Goal: Task Accomplishment & Management: Complete application form

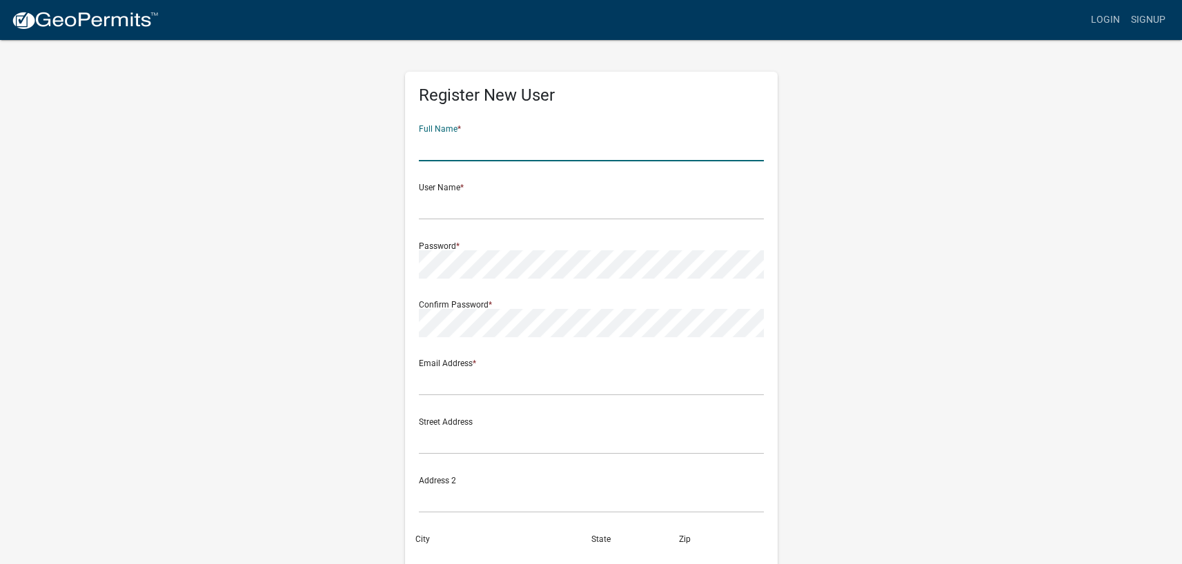
click at [420, 146] on input "text" at bounding box center [591, 147] width 345 height 28
type input "[PERSON_NAME]"
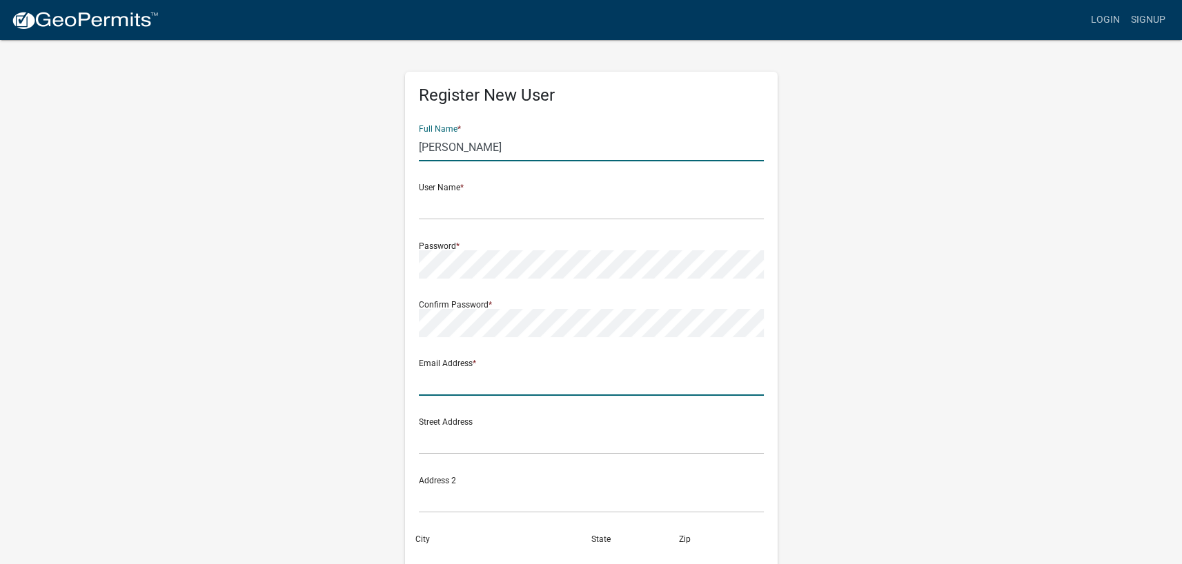
type input "[EMAIL_ADDRESS][DOMAIN_NAME]"
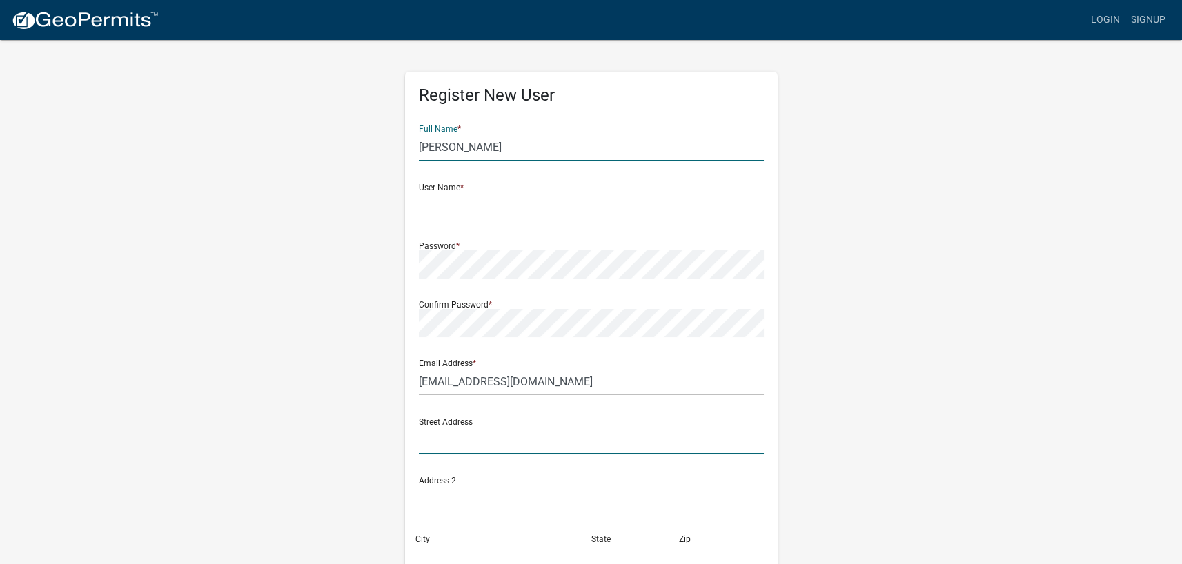
type input "[STREET_ADDRESS]"
type input "Merrillville"
type input "IN"
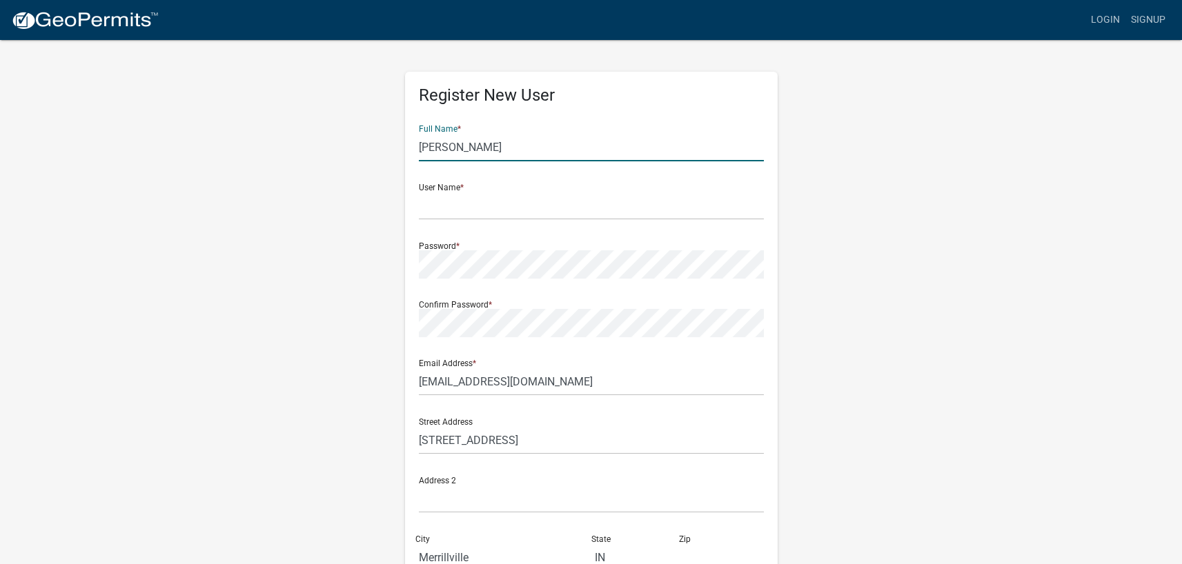
type input "46410"
type input "2197122702"
click at [435, 208] on input "text" at bounding box center [591, 206] width 345 height 28
type input "EnergyCheck"
click at [891, 299] on div "Register New User Full Name * [PERSON_NAME] User Name * EnergyCheck Password * …" at bounding box center [591, 408] width 787 height 738
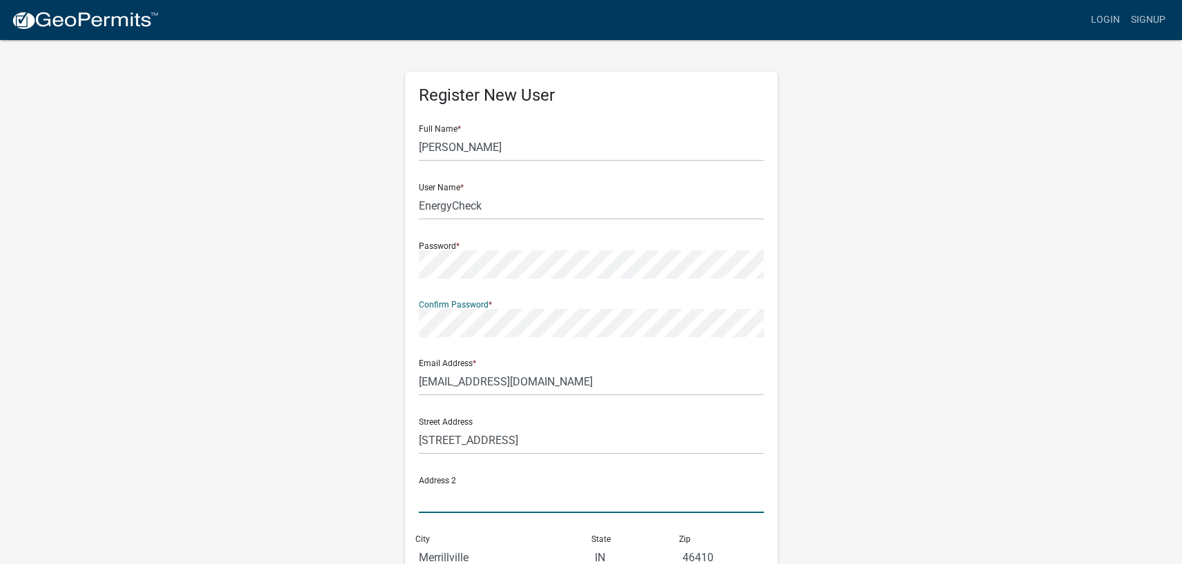
click at [527, 486] on input "text" at bounding box center [591, 499] width 345 height 28
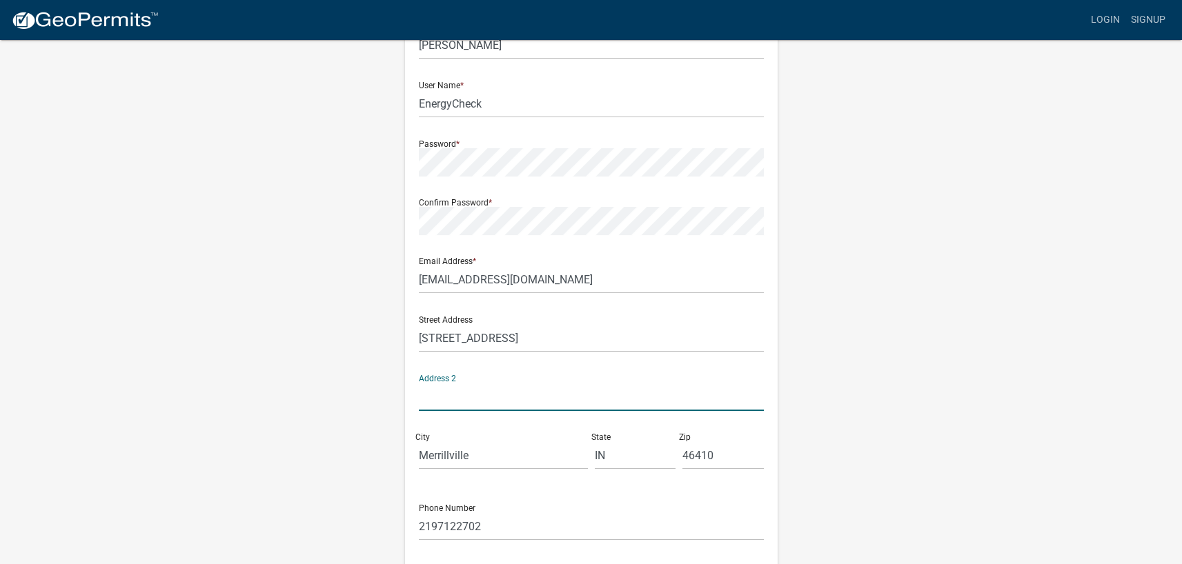
scroll to position [106, 0]
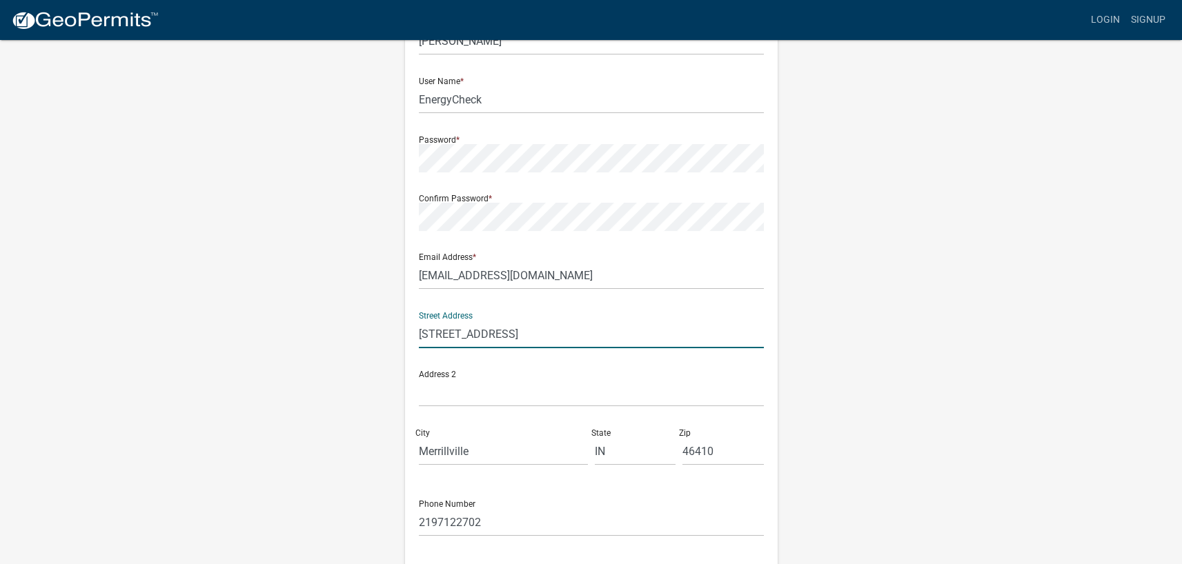
click at [586, 337] on input "[STREET_ADDRESS]" at bounding box center [591, 334] width 345 height 28
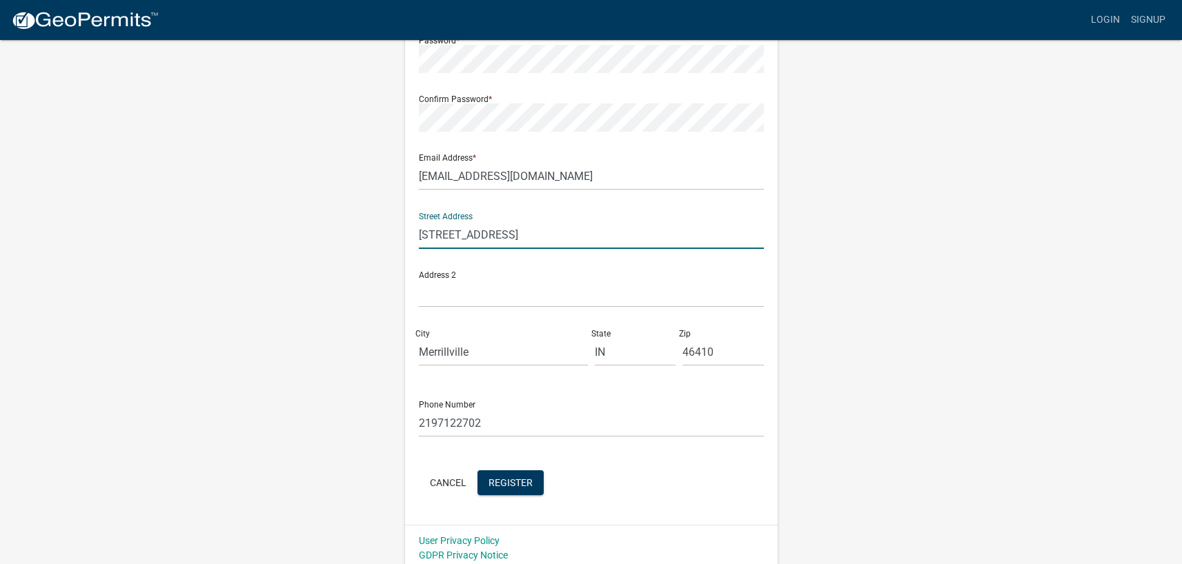
scroll to position [211, 0]
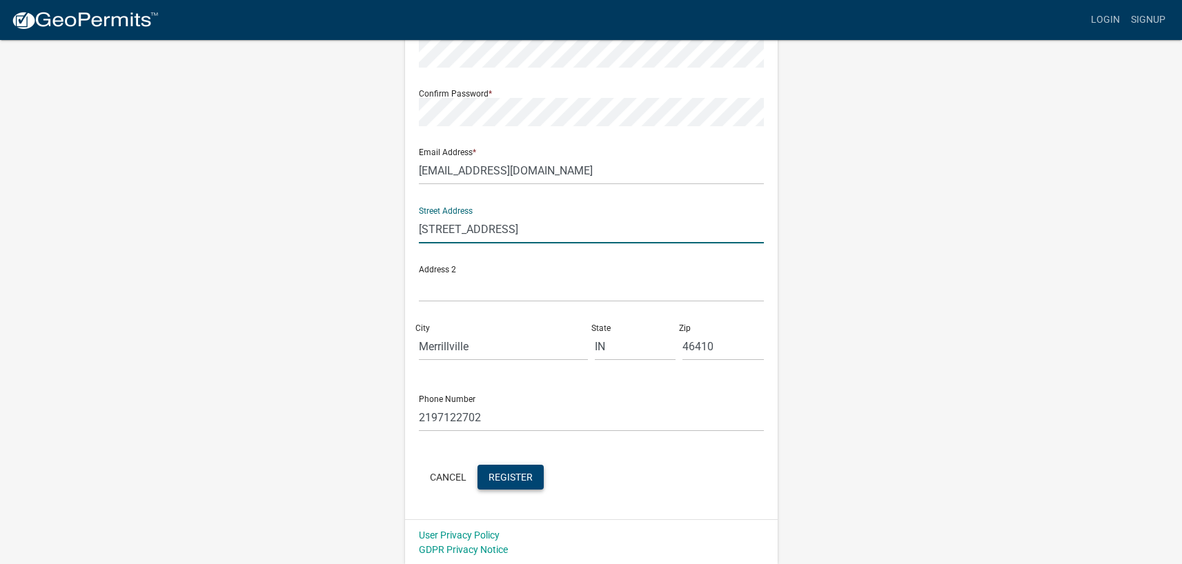
type input "[STREET_ADDRESS]"
click at [526, 477] on span "Register" at bounding box center [510, 476] width 44 height 11
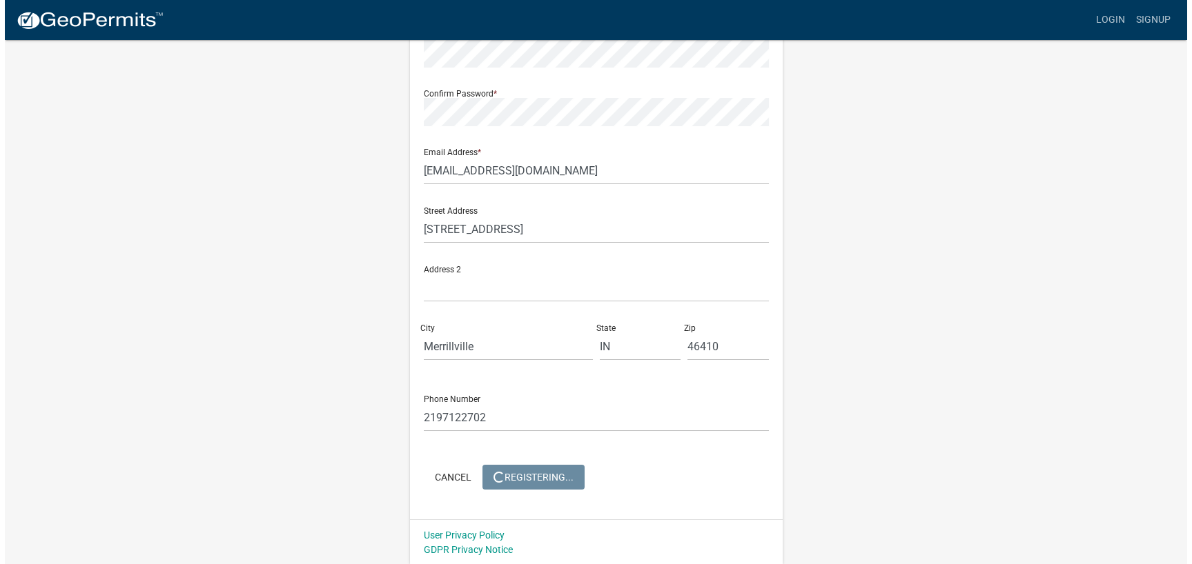
scroll to position [0, 0]
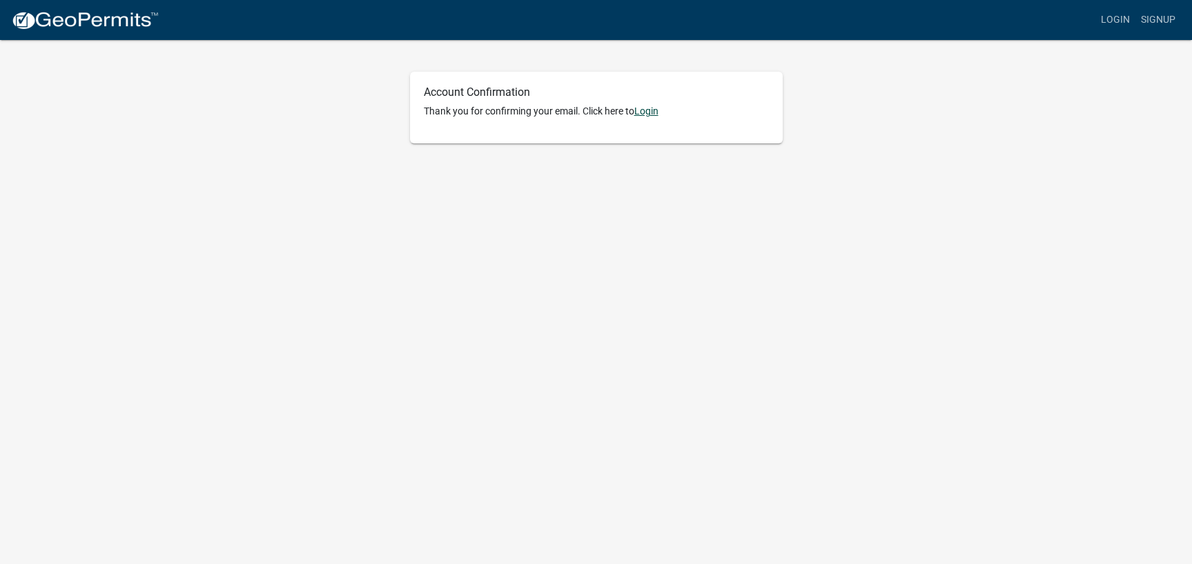
click at [647, 108] on link "Login" at bounding box center [646, 111] width 24 height 11
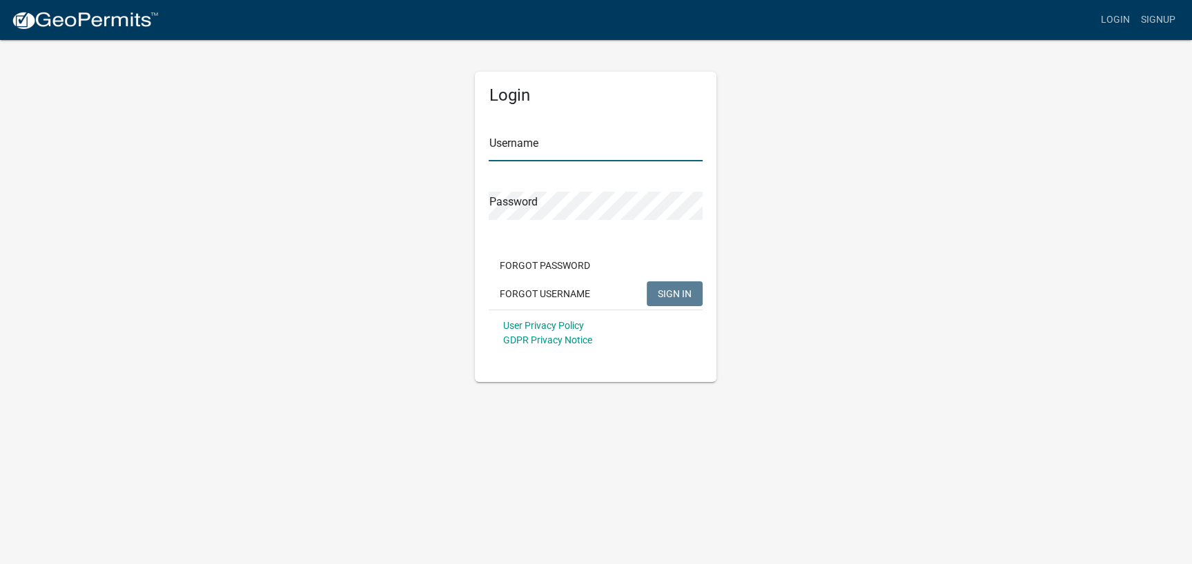
type input "EnergyCheck"
click at [679, 294] on span "SIGN IN" at bounding box center [675, 293] width 34 height 11
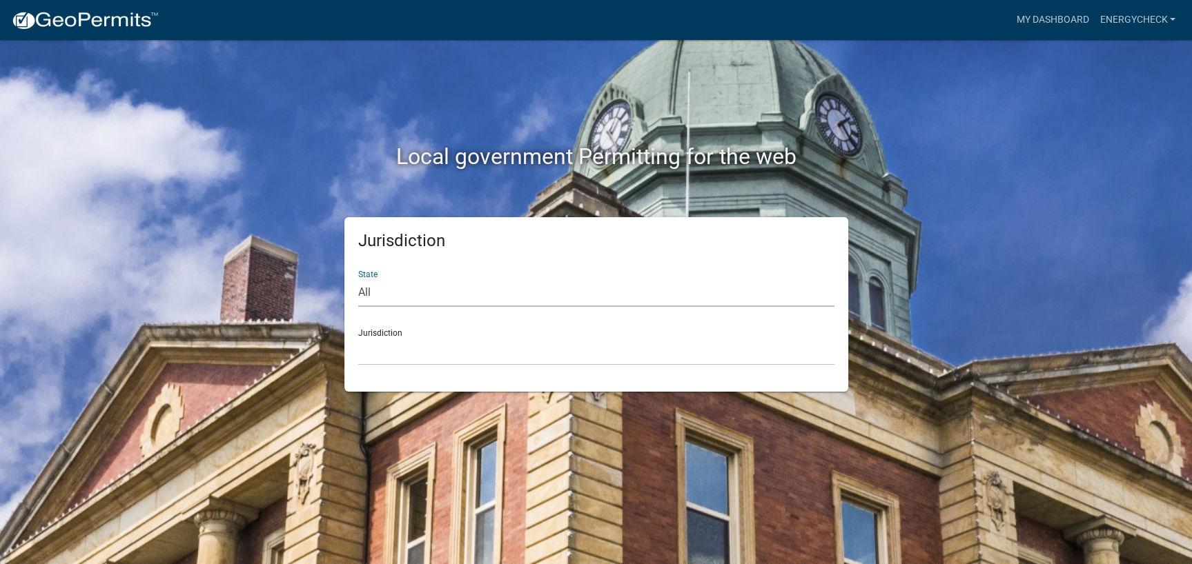
click at [370, 293] on select "All Colorado Georgia Indiana Iowa Kansas Minnesota Ohio South Carolina Wisconsin" at bounding box center [596, 293] width 476 height 28
select select "Indiana"
click at [358, 279] on select "All Colorado Georgia Indiana Iowa Kansas Minnesota Ohio South Carolina Wisconsin" at bounding box center [596, 293] width 476 height 28
click at [393, 342] on select "City of Charlestown, Indiana City of Jeffersonville, Indiana City of Logansport…" at bounding box center [596, 351] width 476 height 28
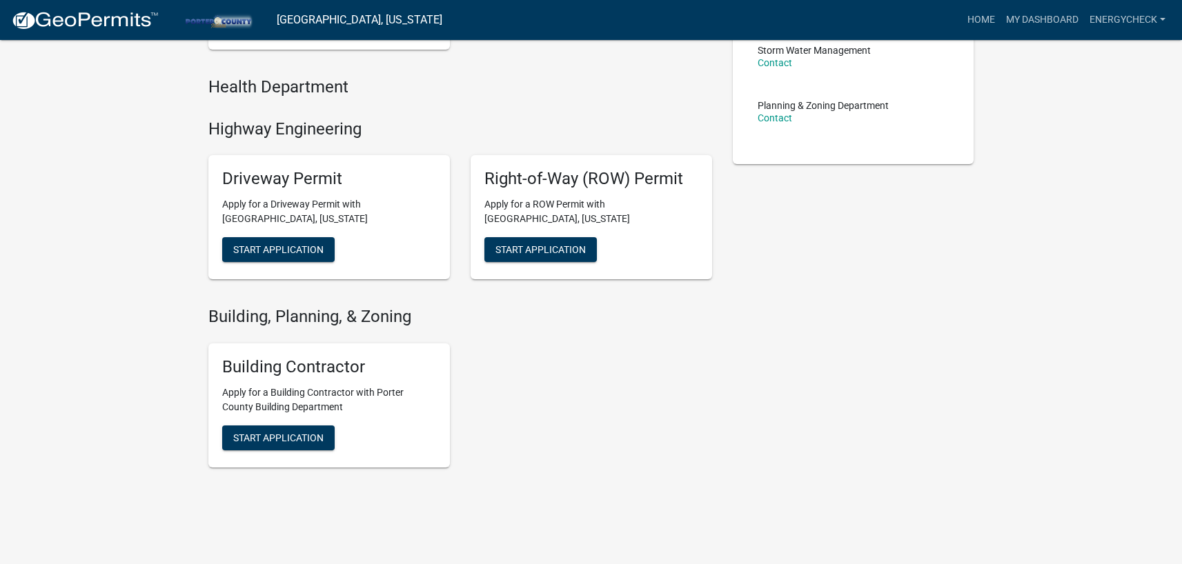
scroll to position [354, 0]
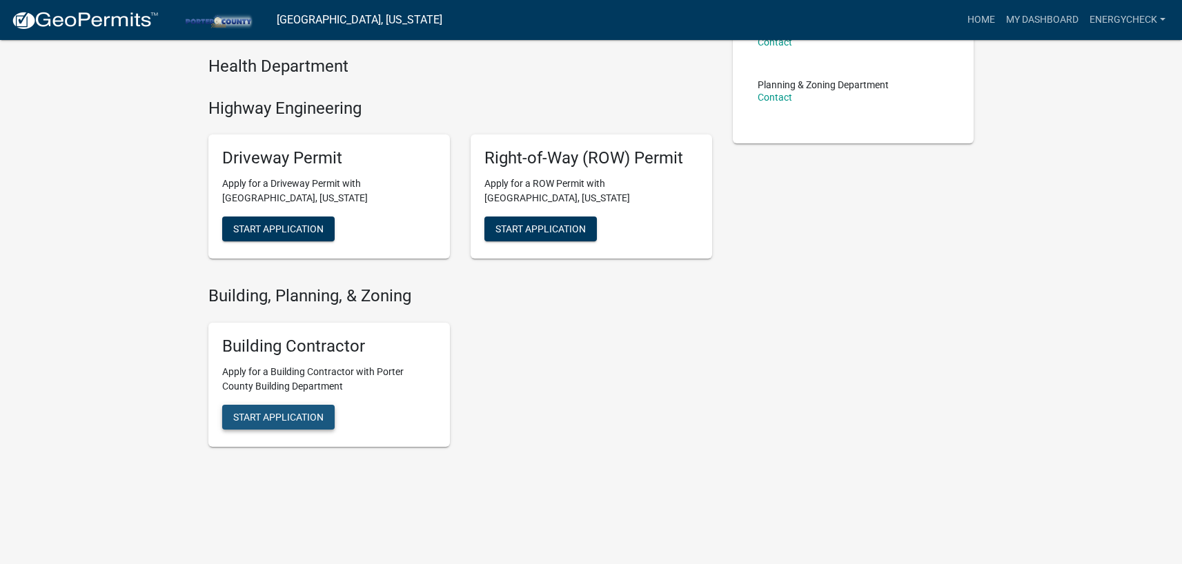
click at [264, 411] on span "Start Application" at bounding box center [278, 416] width 90 height 11
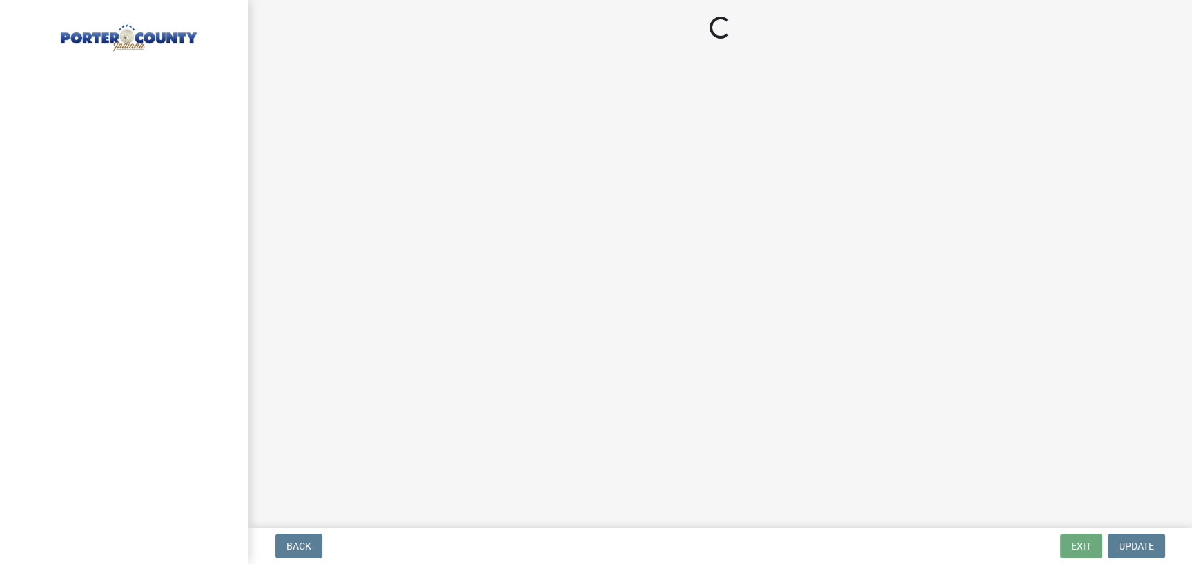
select select "IN"
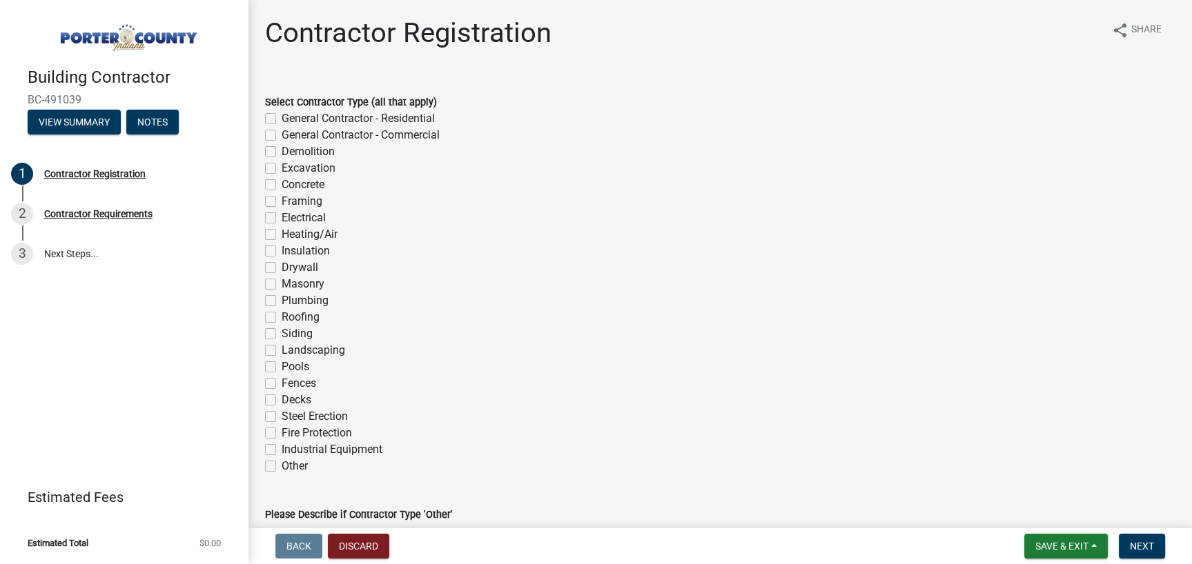
click at [281, 117] on label "General Contractor - Residential" at bounding box center [357, 118] width 153 height 17
click at [281, 117] on input "General Contractor - Residential" at bounding box center [285, 114] width 9 height 9
checkbox input "true"
checkbox input "false"
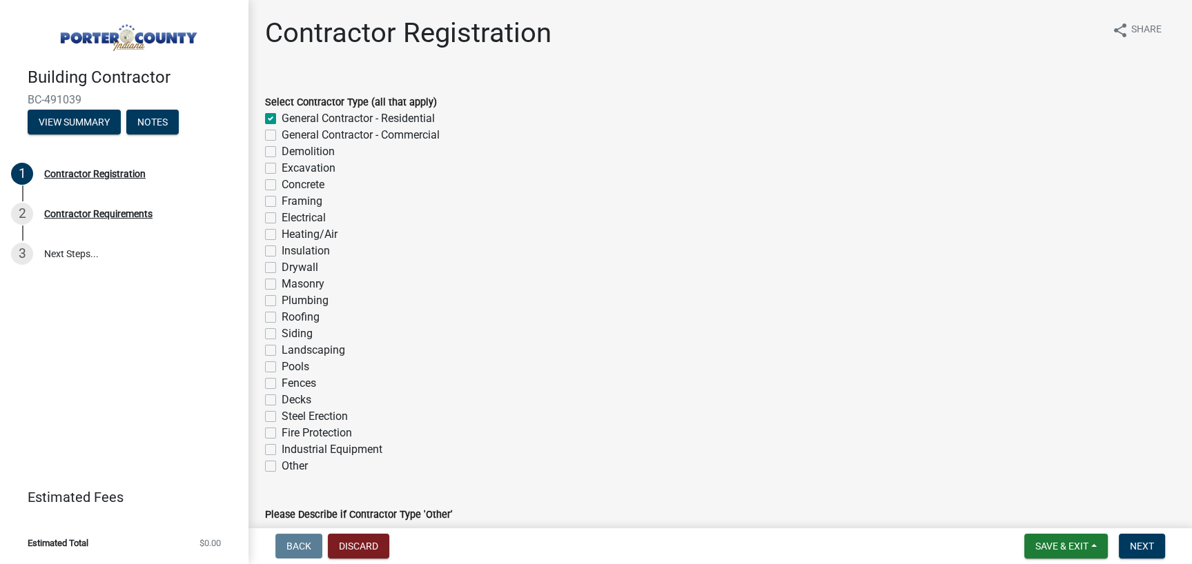
checkbox input "false"
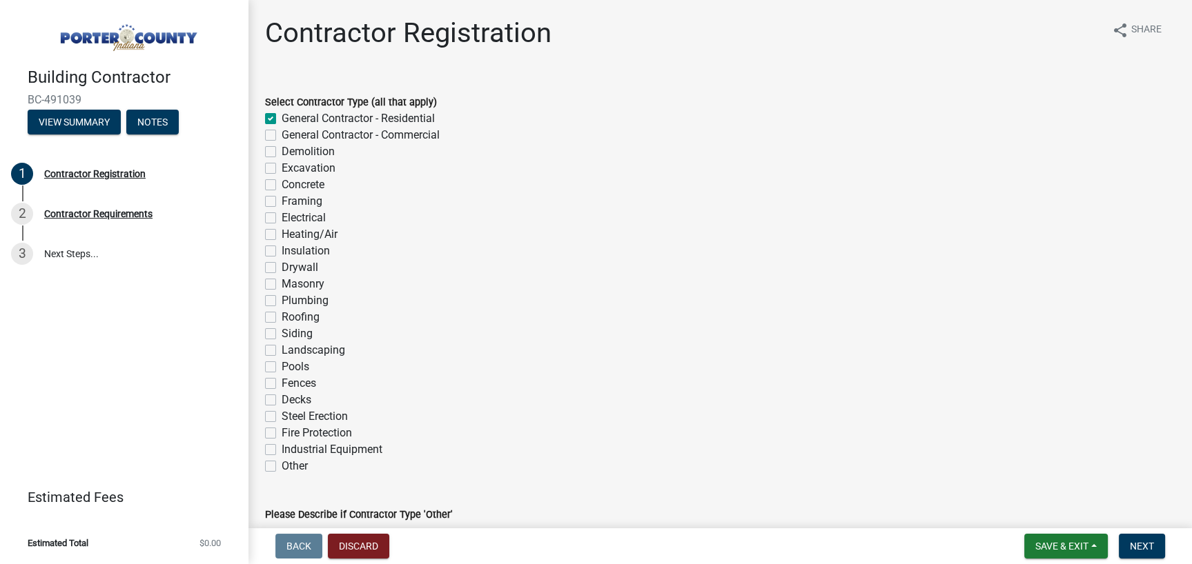
checkbox input "false"
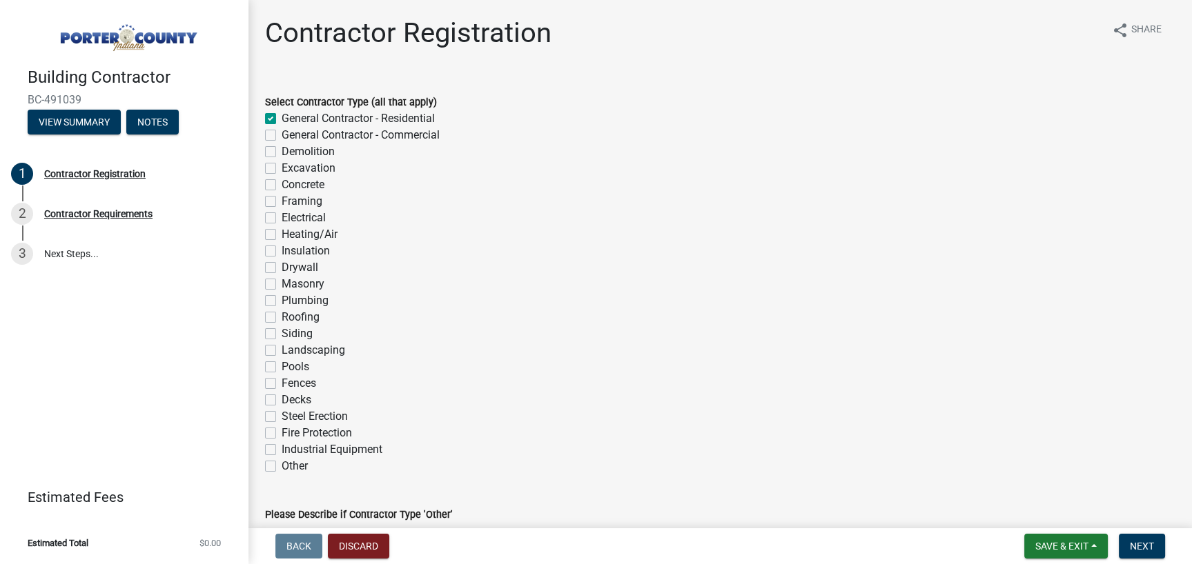
checkbox input "false"
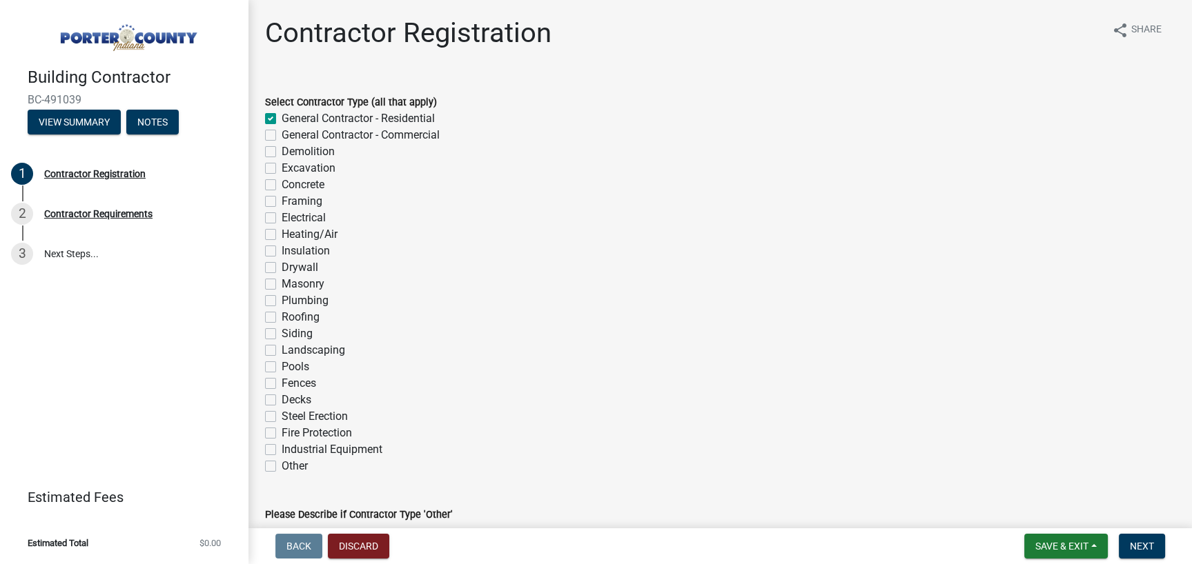
checkbox input "false"
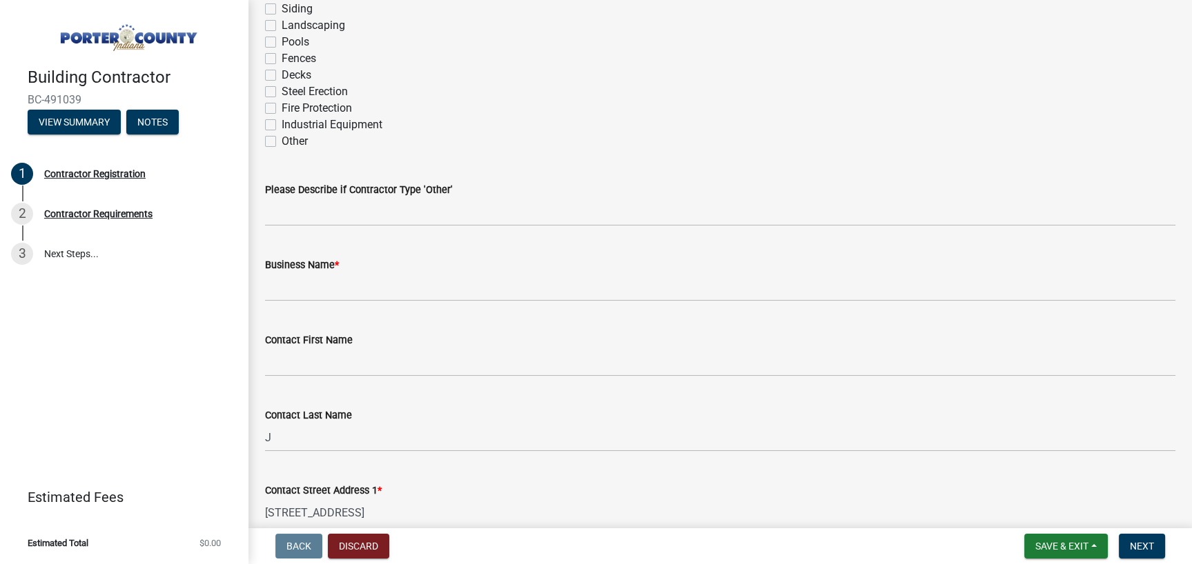
scroll to position [328, 0]
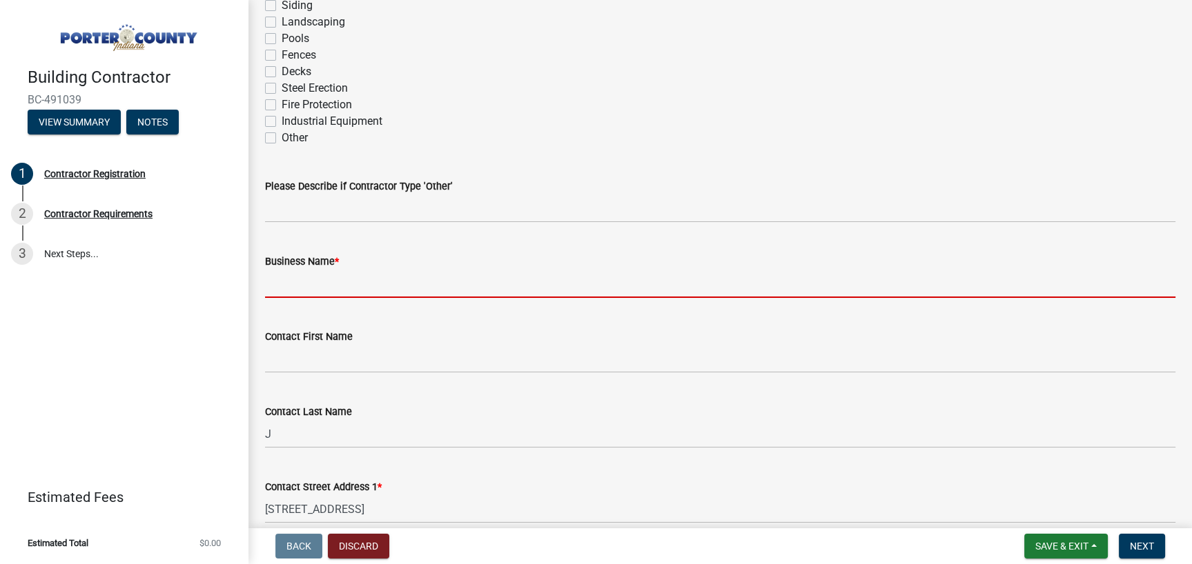
click at [277, 281] on input "Business Name *" at bounding box center [720, 284] width 910 height 28
type input "Energy Check LLC"
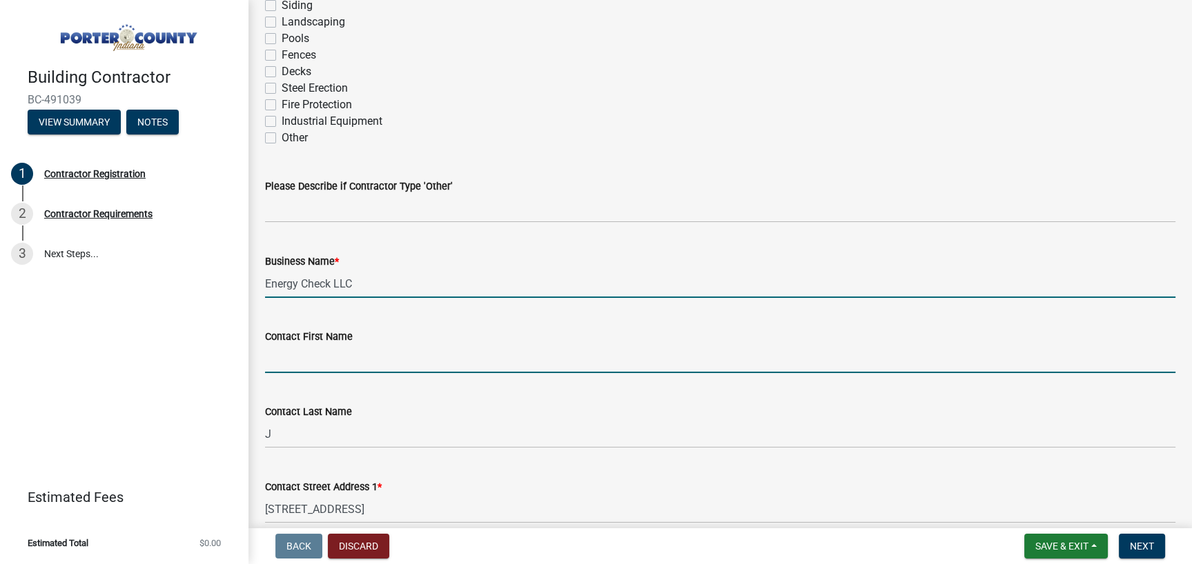
type input "Kirk"
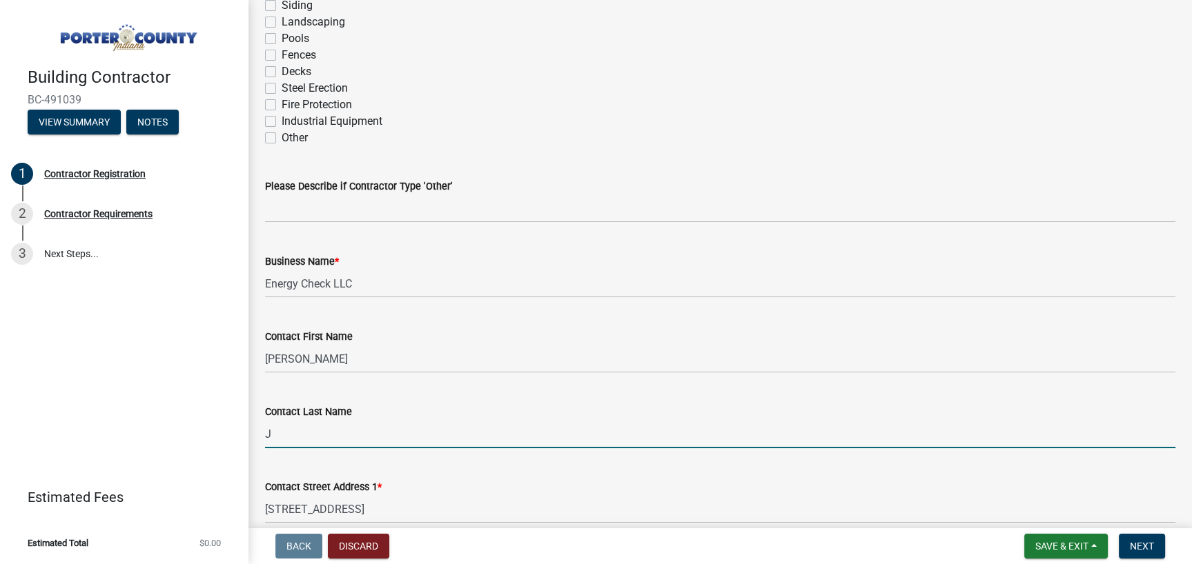
drag, startPoint x: 273, startPoint y: 432, endPoint x: 263, endPoint y: 432, distance: 10.3
click at [263, 432] on div "Contact Last Name J" at bounding box center [720, 416] width 931 height 64
type input "Kusmiz"
click at [698, 514] on input "[STREET_ADDRESS]" at bounding box center [720, 509] width 910 height 28
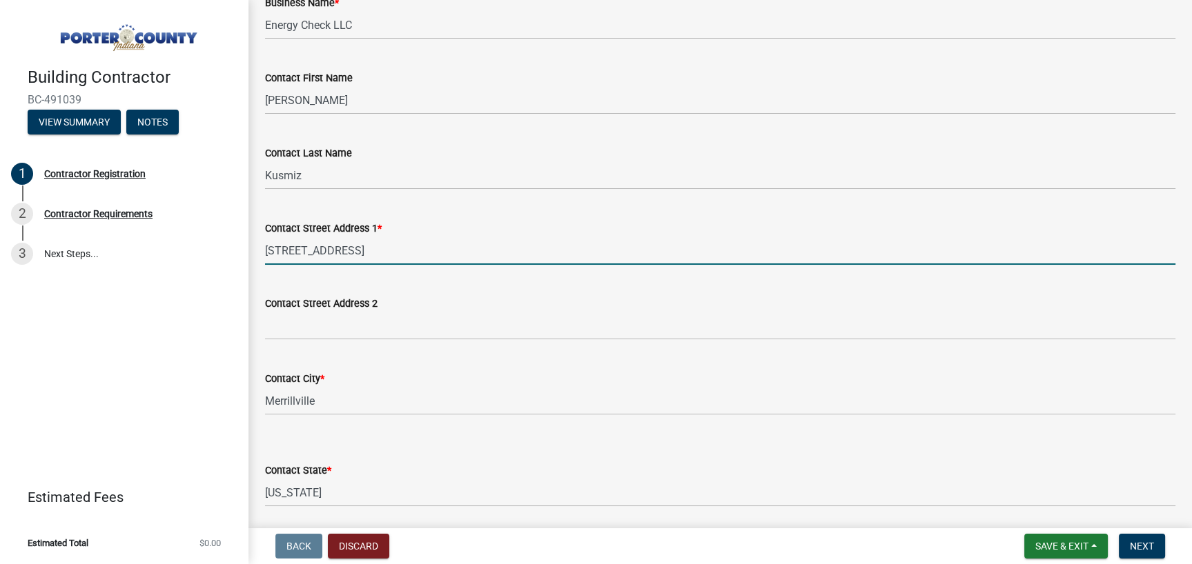
scroll to position [612, 0]
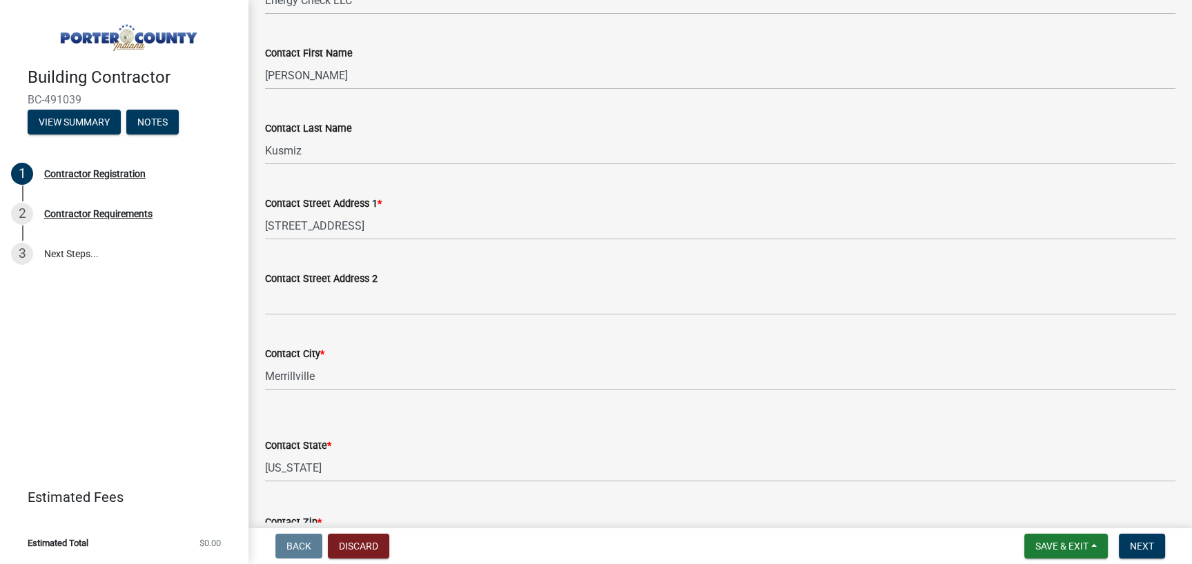
click at [451, 333] on div "Contact City * Merrillville" at bounding box center [720, 358] width 910 height 64
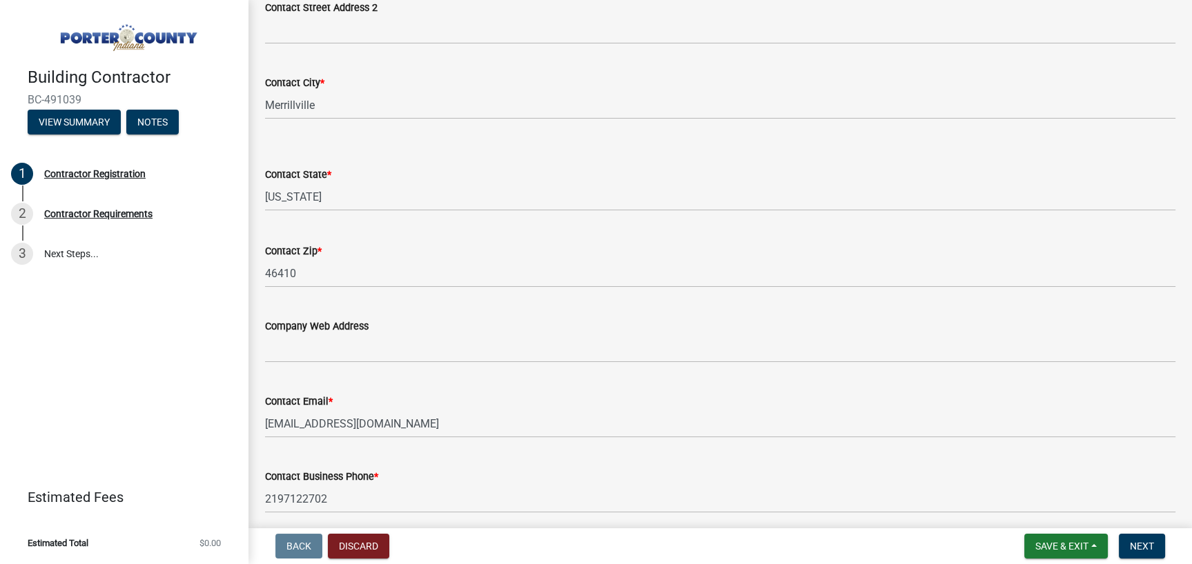
scroll to position [886, 0]
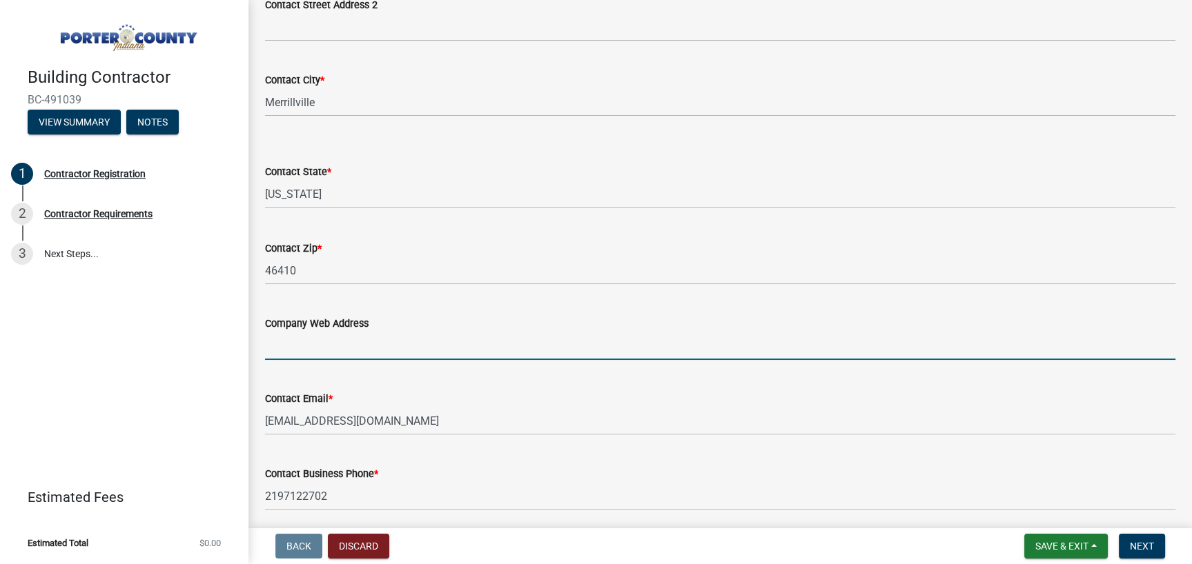
click at [309, 342] on input "Company Web Address" at bounding box center [720, 346] width 910 height 28
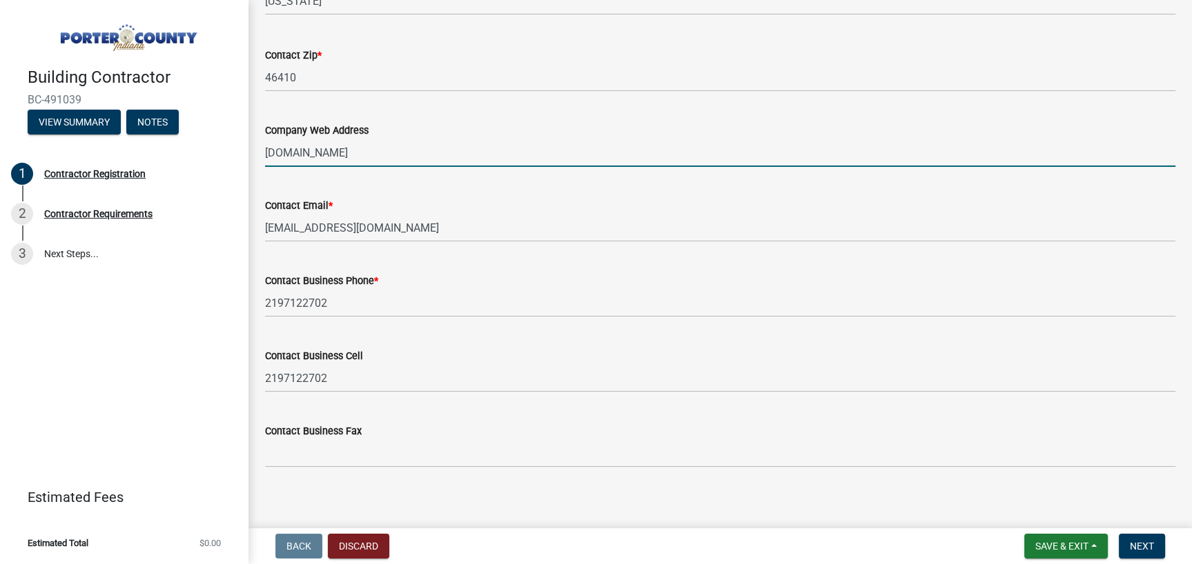
scroll to position [1087, 0]
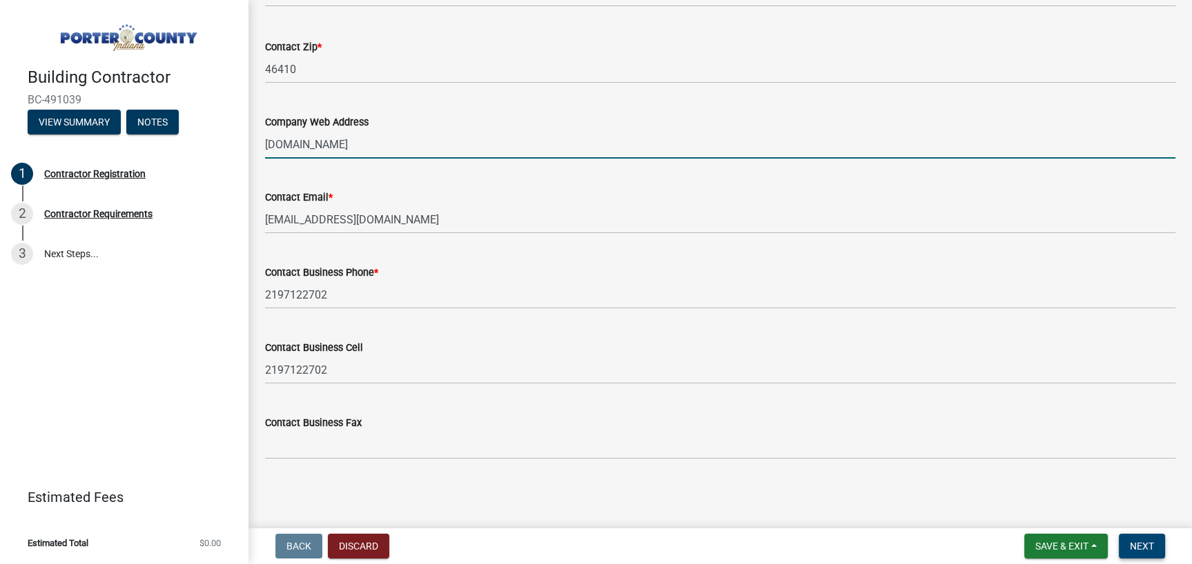
type input "www.sunroomsnwi.com"
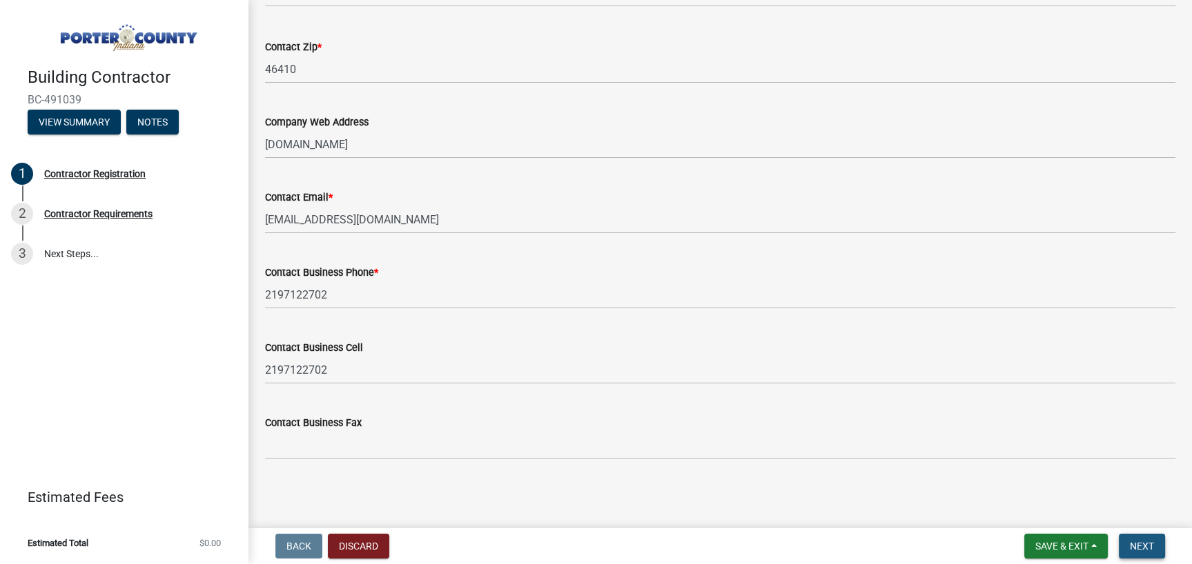
click at [1145, 538] on button "Next" at bounding box center [1141, 546] width 46 height 25
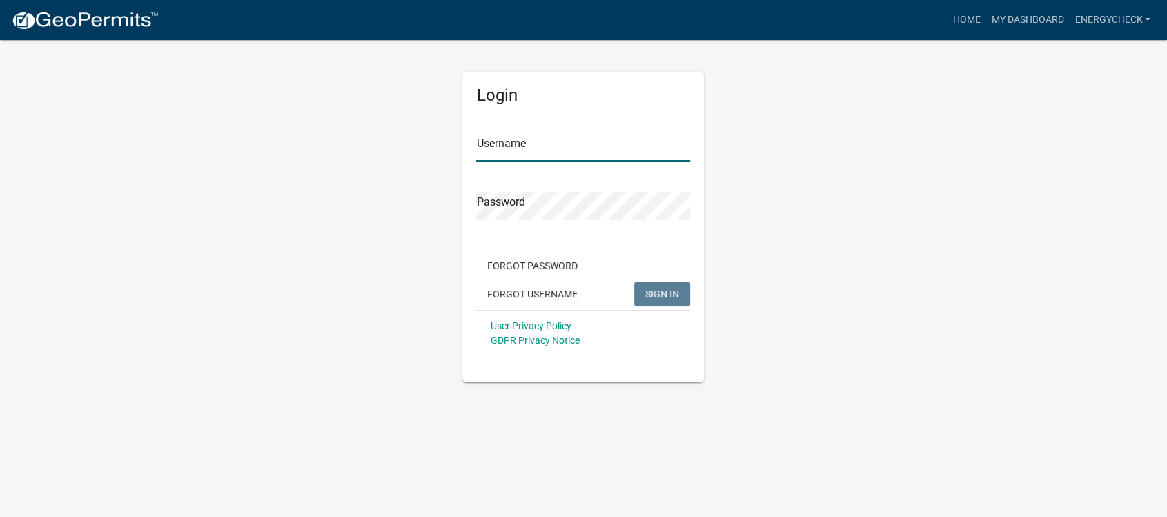
type input "EnergyCheck"
click at [664, 293] on span "SIGN IN" at bounding box center [662, 293] width 34 height 11
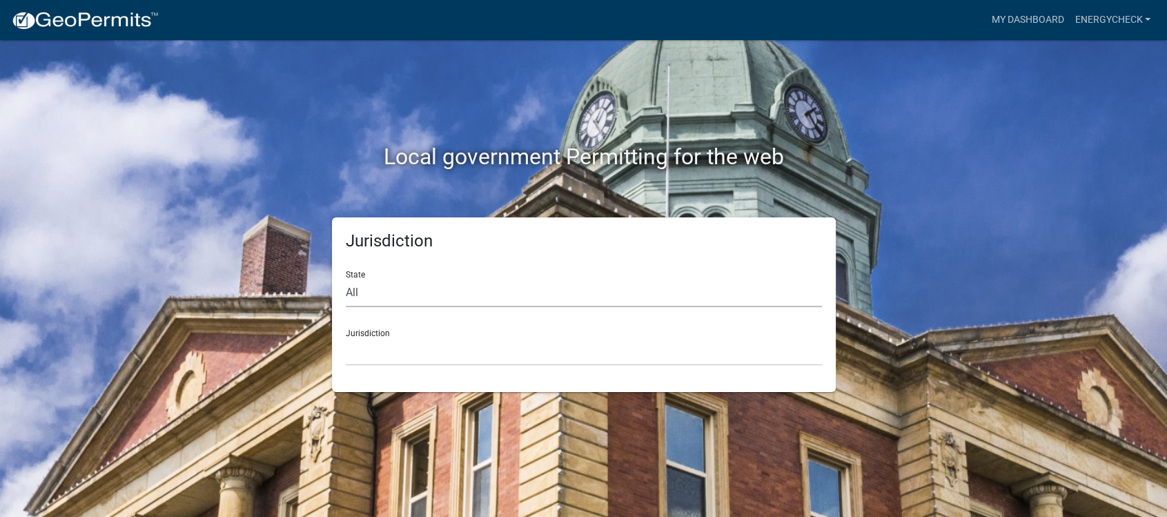
click at [354, 293] on select "All Colorado Georgia Indiana Iowa Kansas Minnesota Ohio South Carolina Wisconsin" at bounding box center [584, 293] width 476 height 28
select select "Indiana"
click at [346, 279] on select "All Colorado Georgia Indiana Iowa Kansas Minnesota Ohio South Carolina Wisconsin" at bounding box center [584, 293] width 476 height 28
click at [362, 338] on select "City of Charlestown, Indiana City of Jeffersonville, Indiana City of Logansport…" at bounding box center [584, 351] width 476 height 28
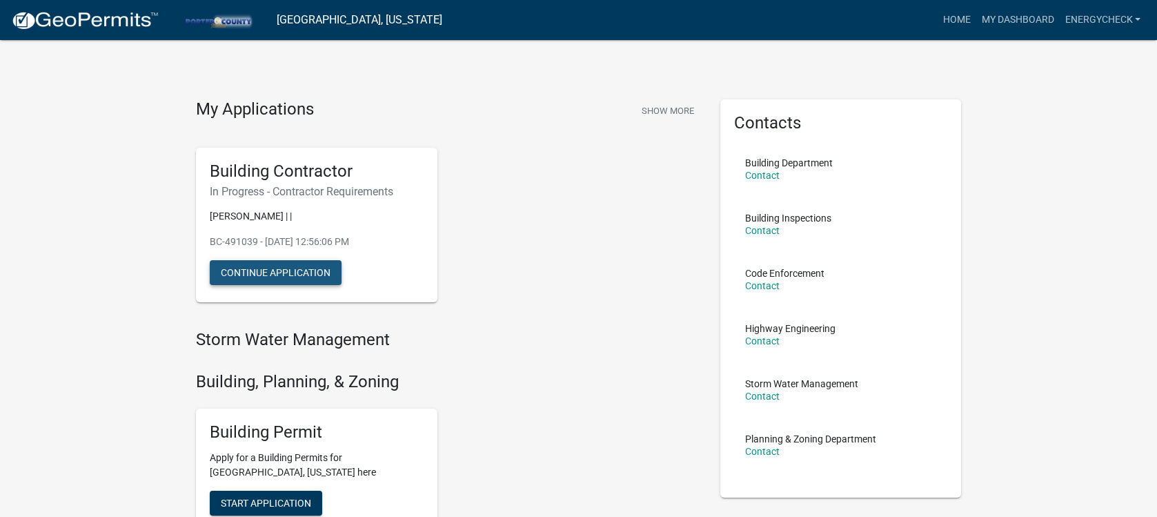
click at [296, 273] on button "Continue Application" at bounding box center [276, 272] width 132 height 25
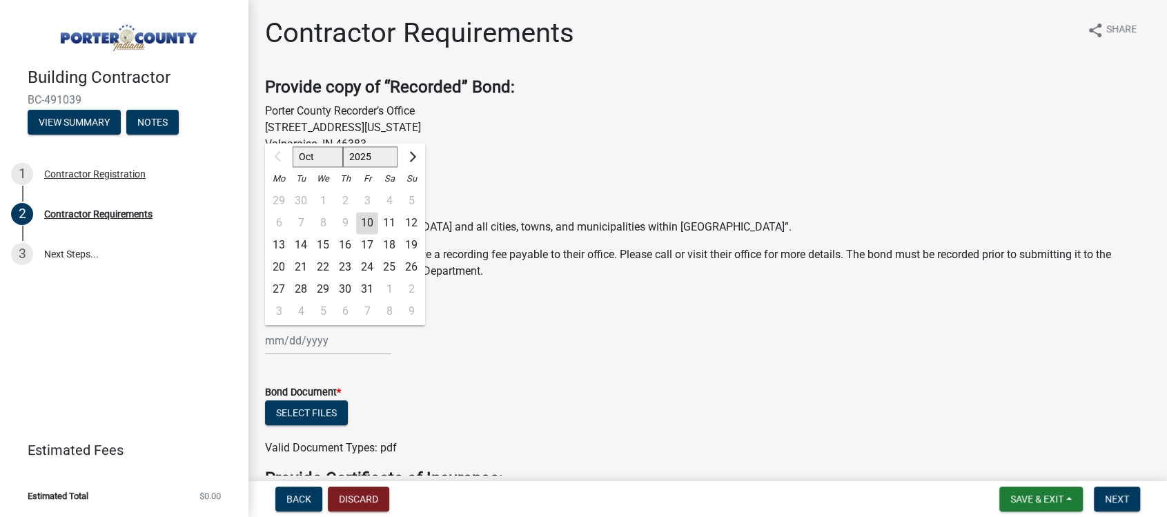
click at [302, 342] on input "Bond Exp Date *" at bounding box center [328, 340] width 126 height 28
click at [414, 155] on span "Next month" at bounding box center [411, 156] width 10 height 10
select select "1"
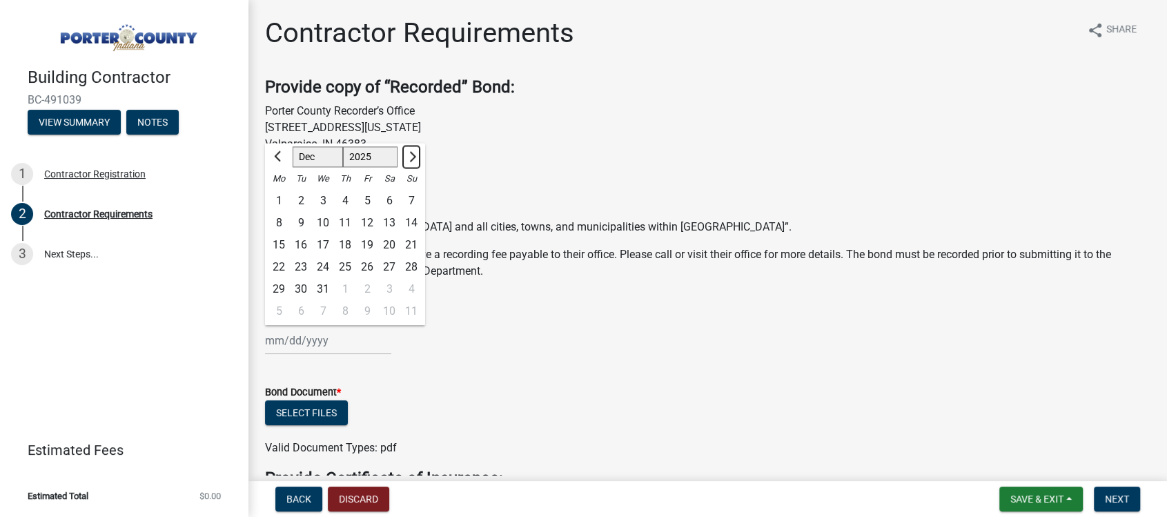
select select "2026"
click at [414, 155] on span "Next month" at bounding box center [411, 156] width 10 height 10
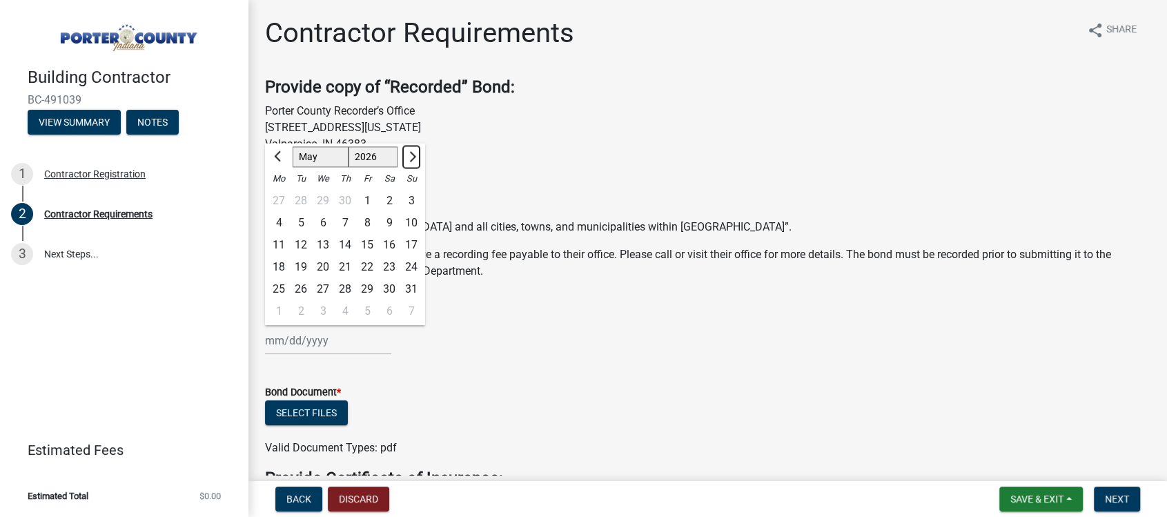
click at [414, 155] on span "Next month" at bounding box center [411, 156] width 10 height 10
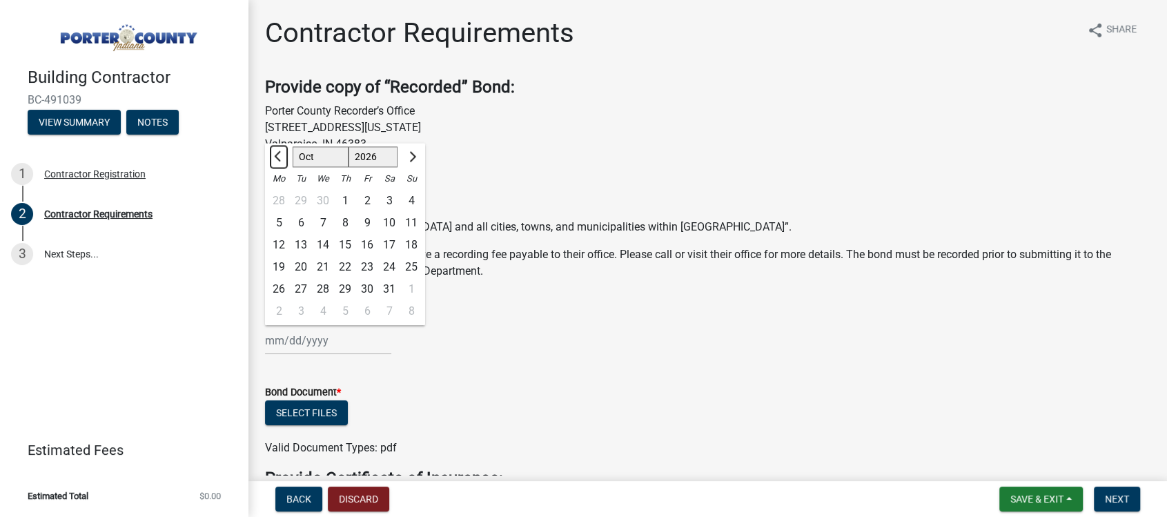
click at [277, 156] on span "Previous month" at bounding box center [279, 156] width 10 height 10
select select "9"
click at [327, 293] on div "30" at bounding box center [323, 289] width 22 height 22
type input "09/30/2026"
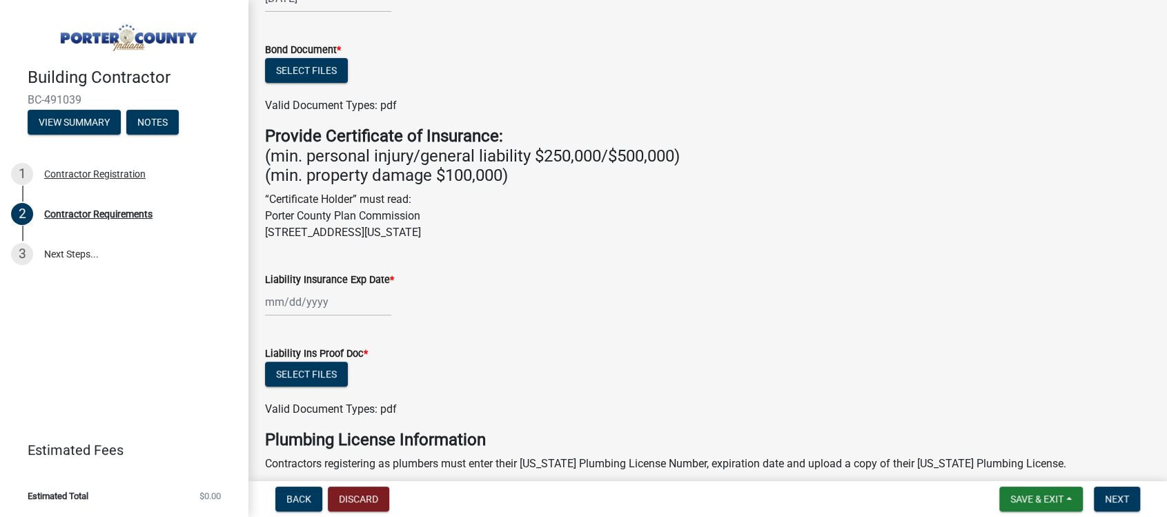
scroll to position [366, 0]
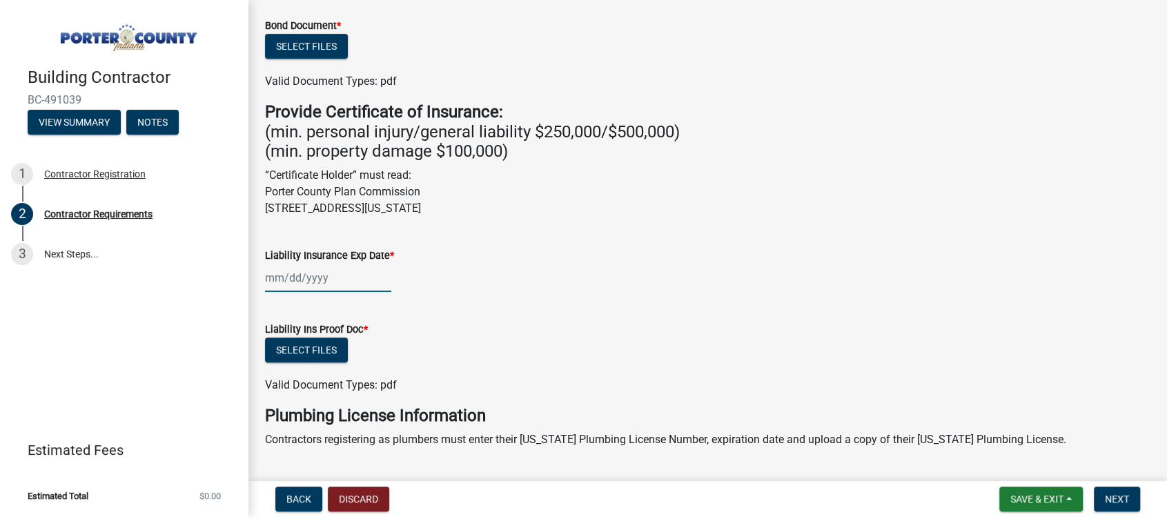
click at [328, 278] on div at bounding box center [328, 278] width 126 height 28
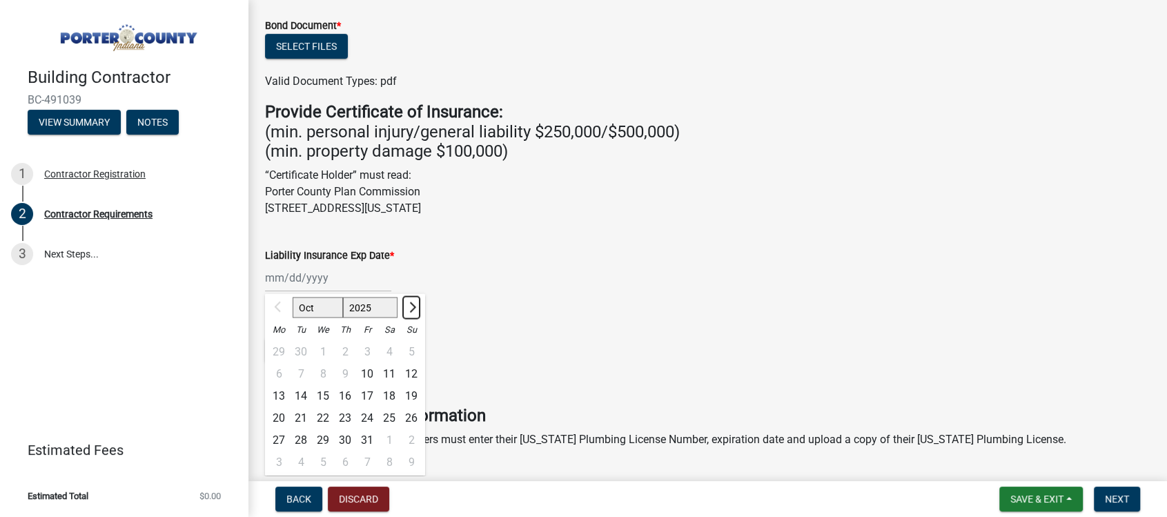
click at [410, 308] on span "Next month" at bounding box center [411, 307] width 10 height 10
select select "1"
select select "2026"
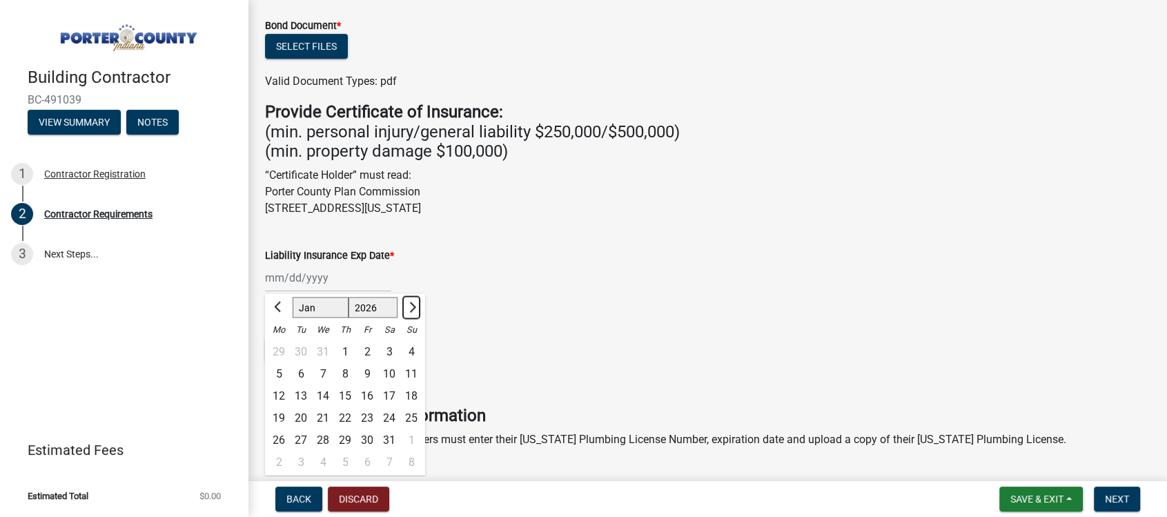
click at [410, 308] on span "Next month" at bounding box center [411, 307] width 10 height 10
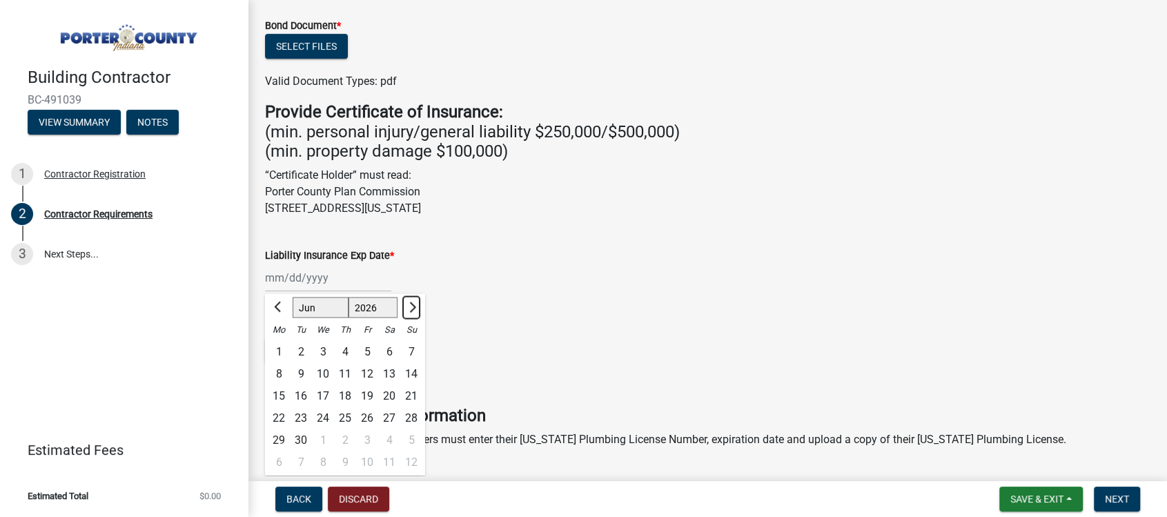
click at [410, 308] on span "Next month" at bounding box center [411, 307] width 10 height 10
select select "8"
click at [407, 396] on div "16" at bounding box center [411, 396] width 22 height 22
type input "08/16/2026"
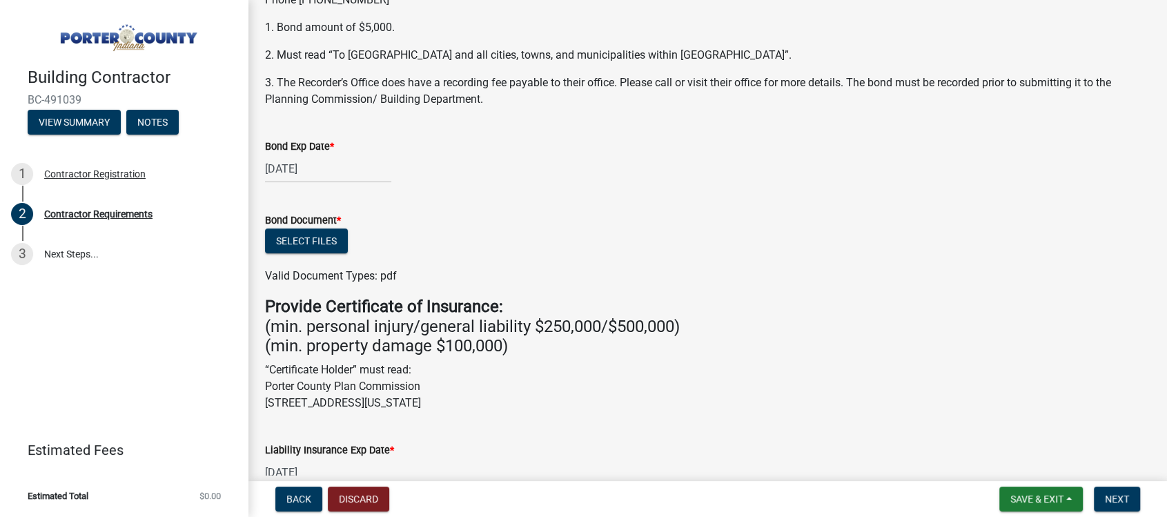
scroll to position [173, 0]
click at [325, 236] on button "Select files" at bounding box center [306, 239] width 83 height 25
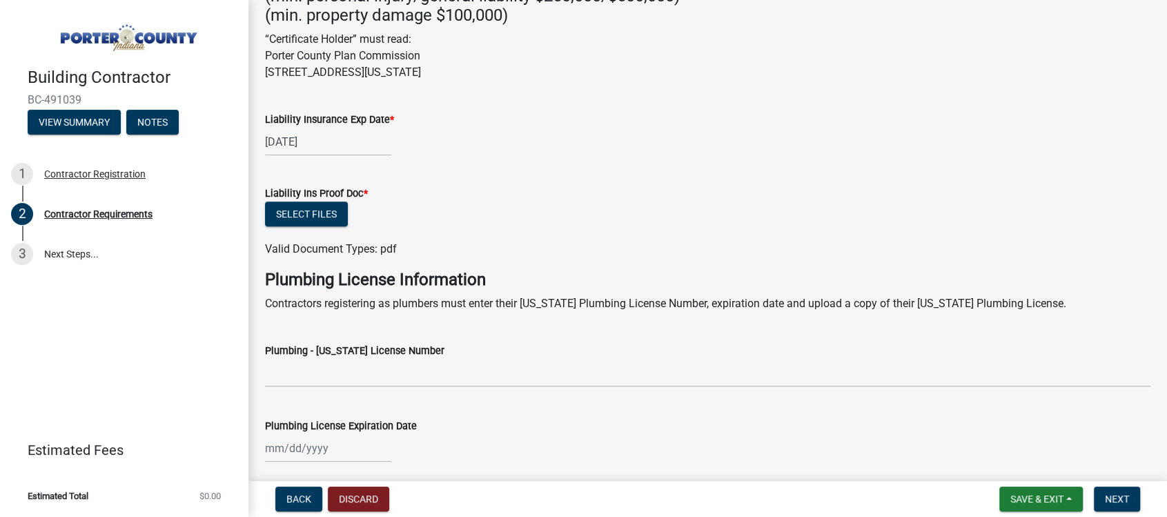
scroll to position [558, 0]
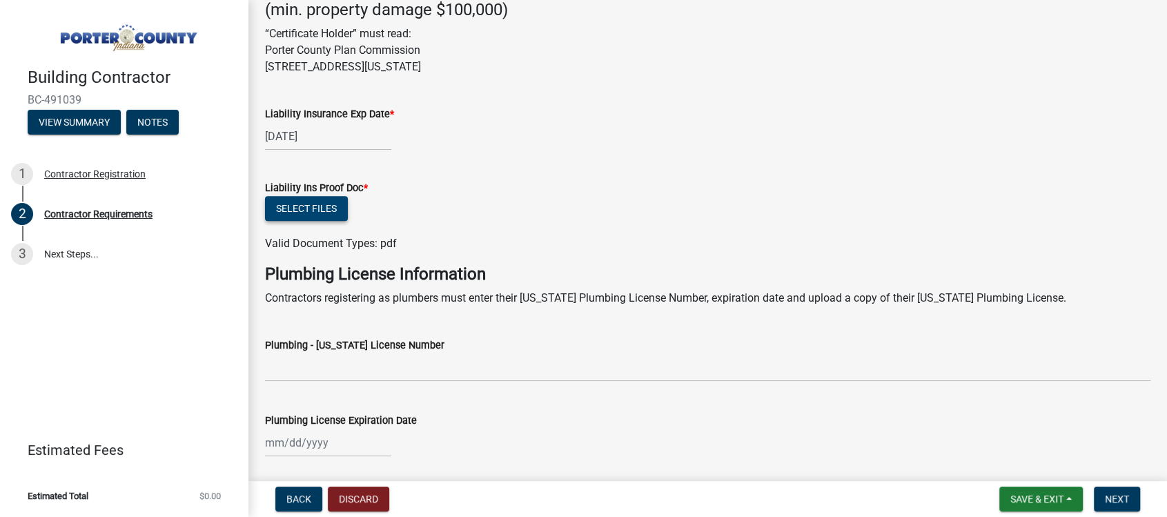
click at [309, 201] on button "Select files" at bounding box center [306, 208] width 83 height 25
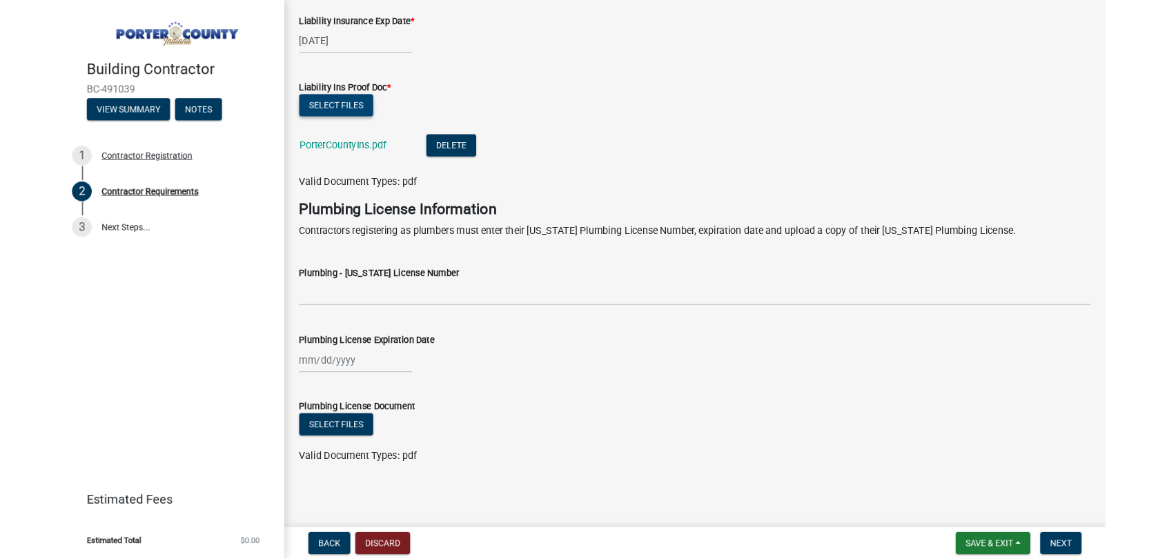
scroll to position [715, 0]
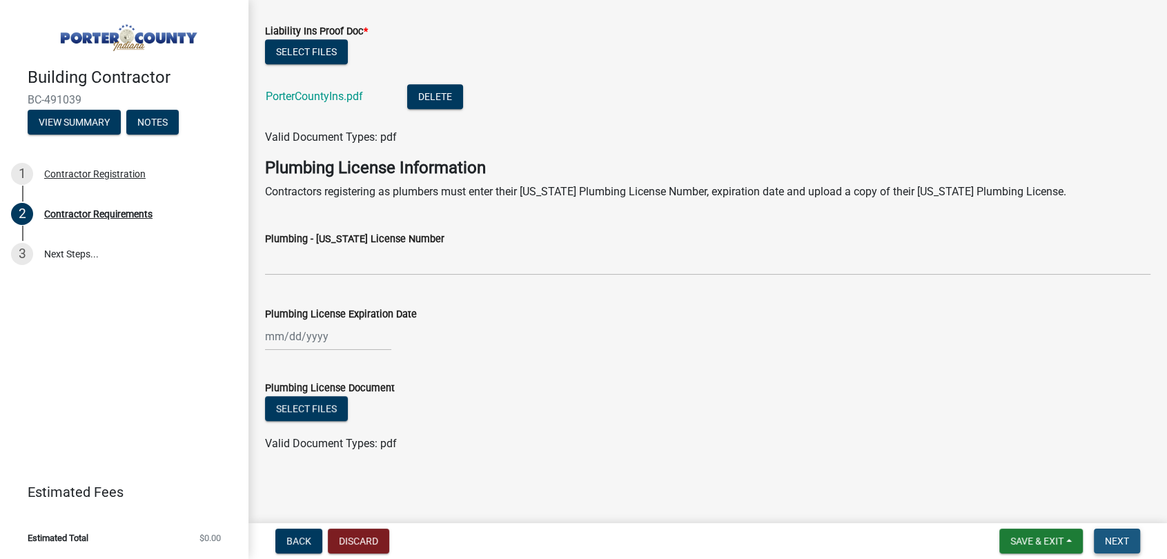
click at [1120, 516] on span "Next" at bounding box center [1117, 540] width 24 height 11
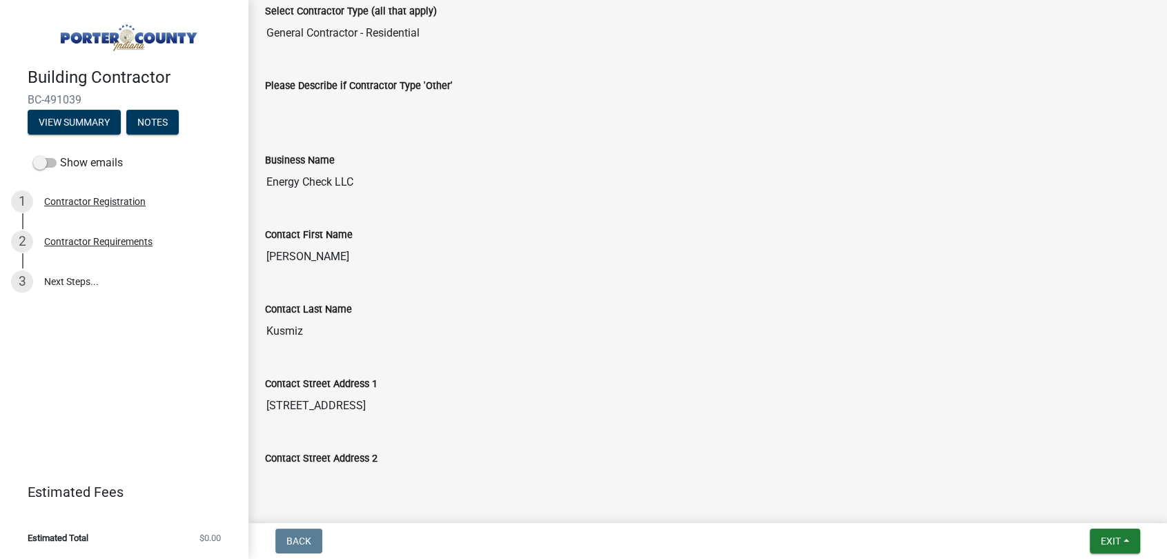
scroll to position [0, 0]
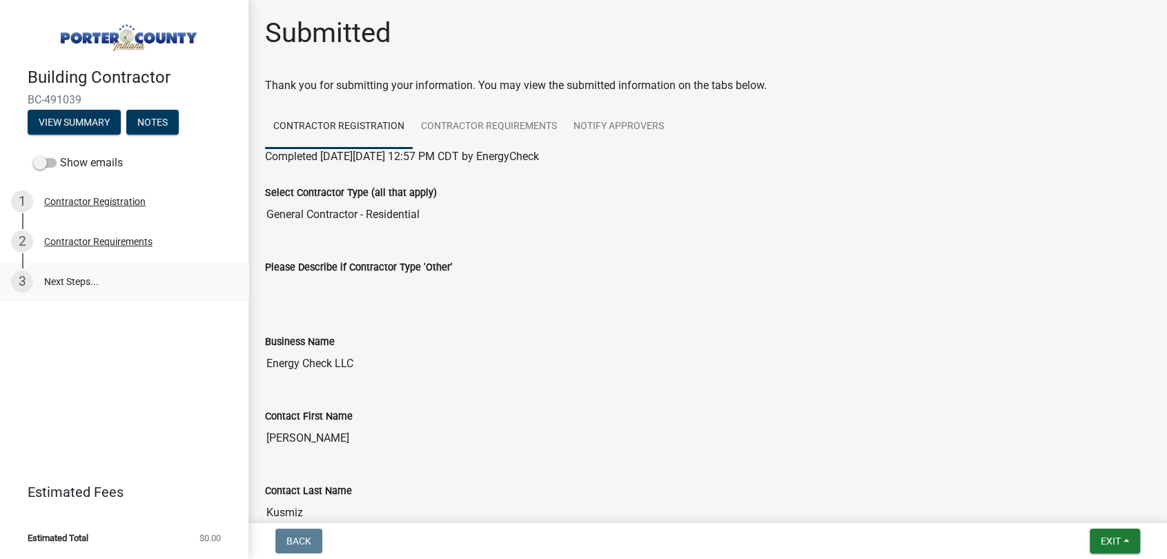
click at [67, 281] on link "3 Next Steps..." at bounding box center [124, 281] width 248 height 40
click at [1103, 516] on span "Exit" at bounding box center [1110, 540] width 20 height 11
click at [1078, 507] on button "Save & Exit" at bounding box center [1084, 504] width 110 height 33
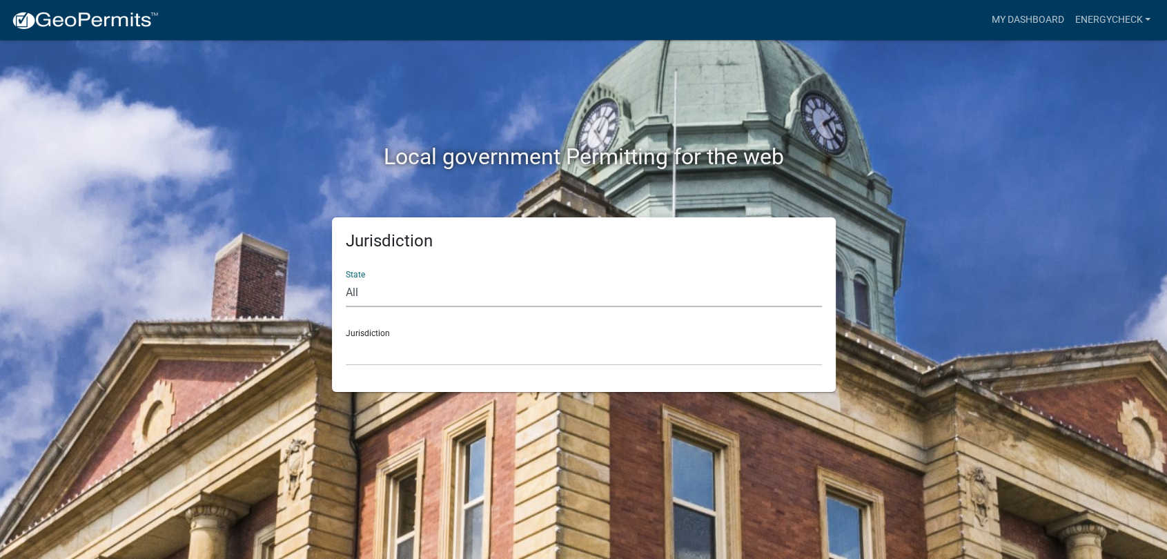
click at [348, 287] on select "All Colorado Georgia Indiana Iowa Kansas Minnesota Ohio South Carolina Wisconsin" at bounding box center [584, 293] width 476 height 28
select select "Indiana"
click at [346, 279] on select "All Colorado Georgia Indiana Iowa Kansas Minnesota Ohio South Carolina Wisconsin" at bounding box center [584, 293] width 476 height 28
click at [366, 333] on div "Jurisdiction City of Charlestown, Indiana City of Jeffersonville, Indiana City …" at bounding box center [584, 342] width 476 height 48
click at [370, 350] on select "City of Charlestown, Indiana City of Jeffersonville, Indiana City of Logansport…" at bounding box center [584, 351] width 476 height 28
